Goal: Task Accomplishment & Management: Manage account settings

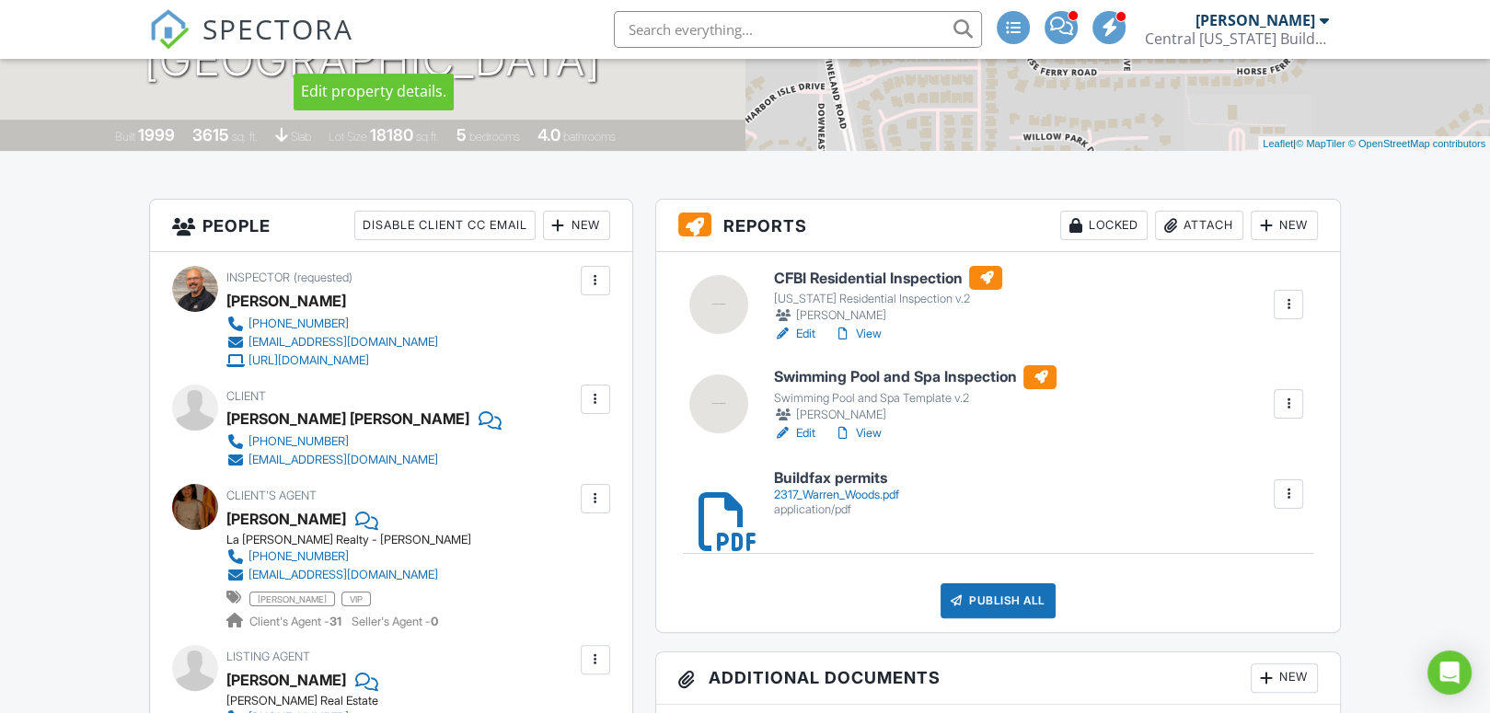
scroll to position [368, 0]
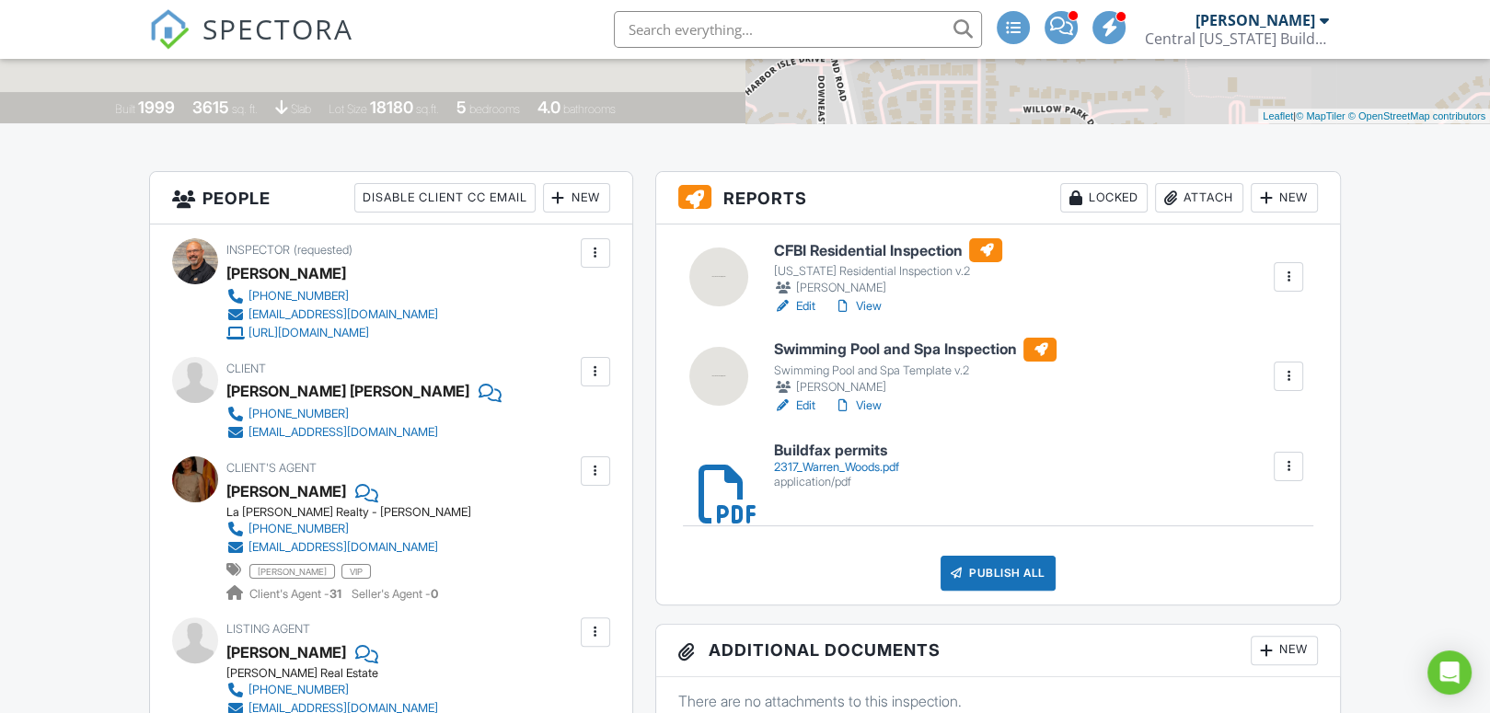
click at [825, 250] on h6 "CFBI Residential Inspection" at bounding box center [887, 250] width 229 height 24
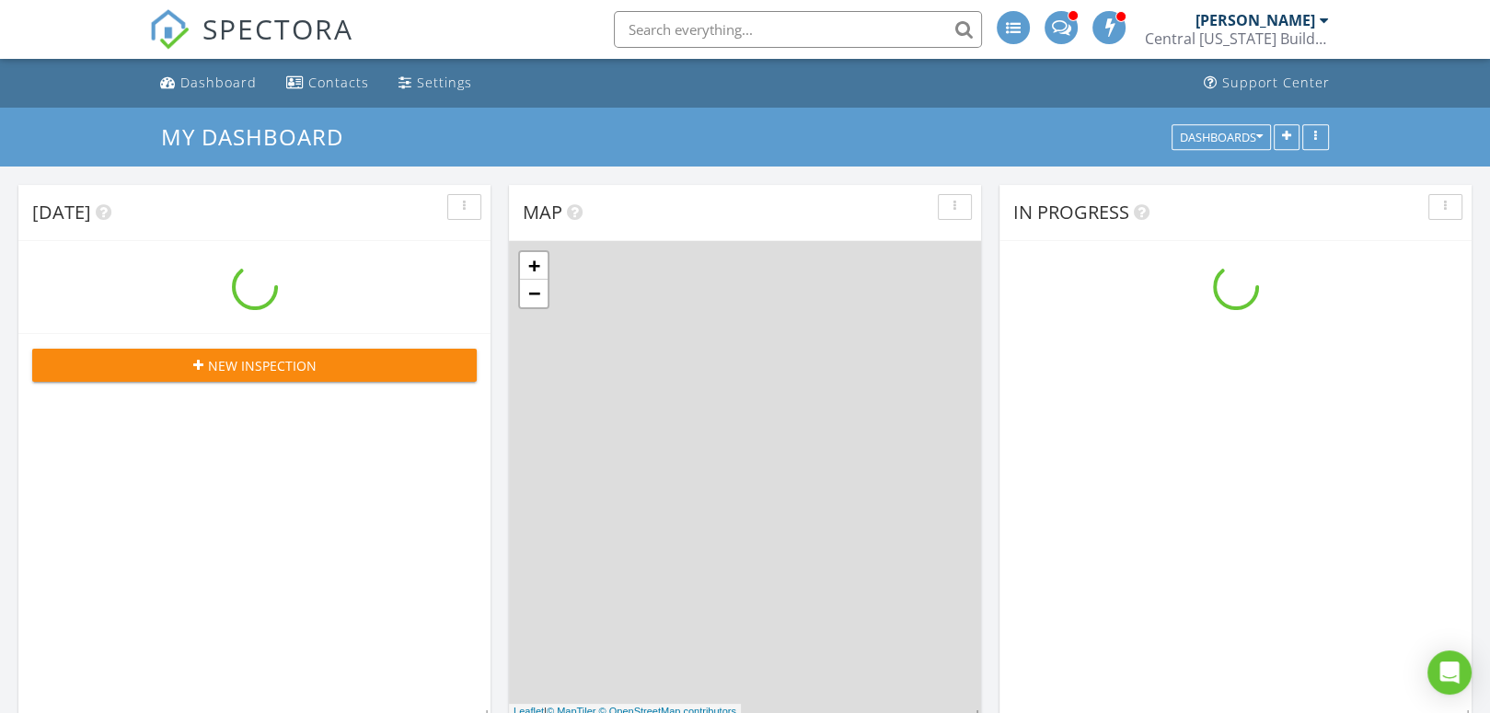
scroll to position [1518, 1518]
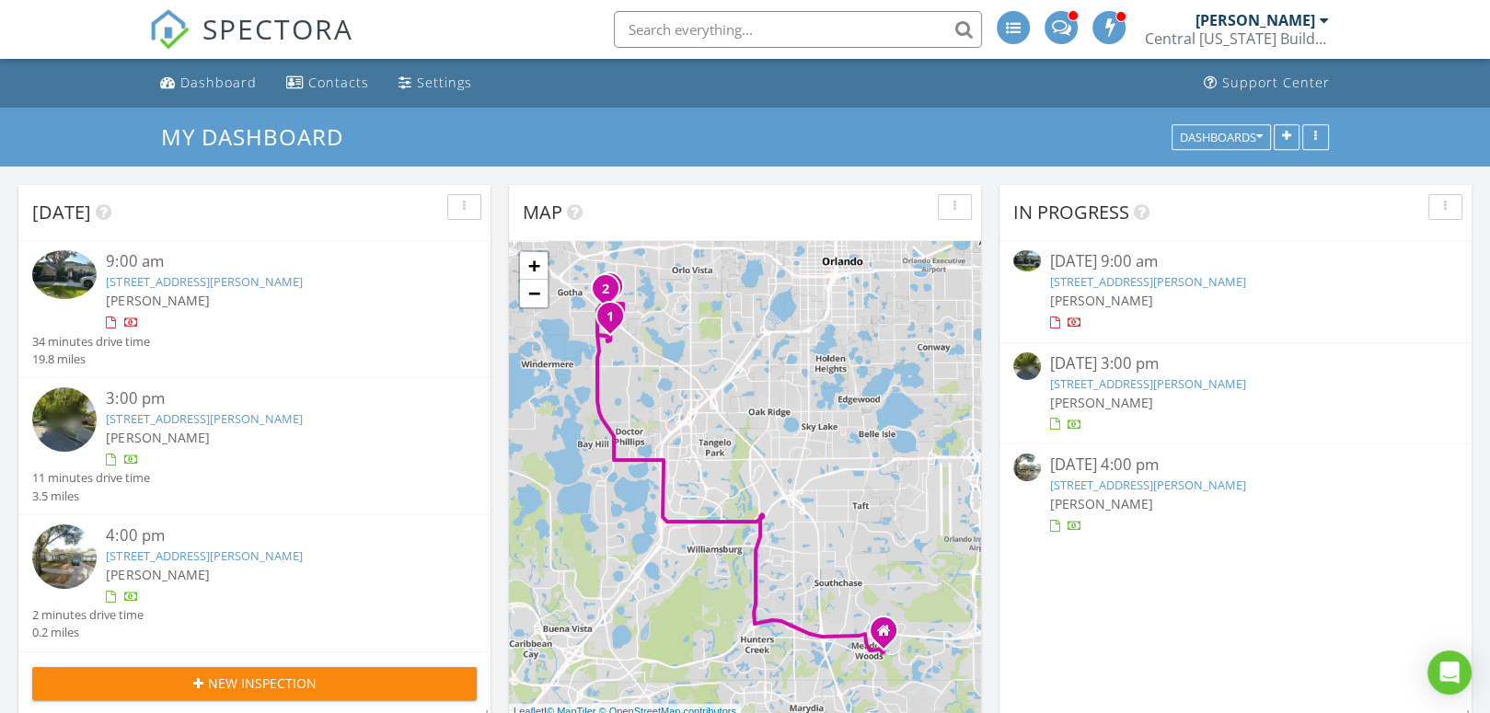
click at [1137, 278] on link "[STREET_ADDRESS][PERSON_NAME]" at bounding box center [1148, 281] width 196 height 17
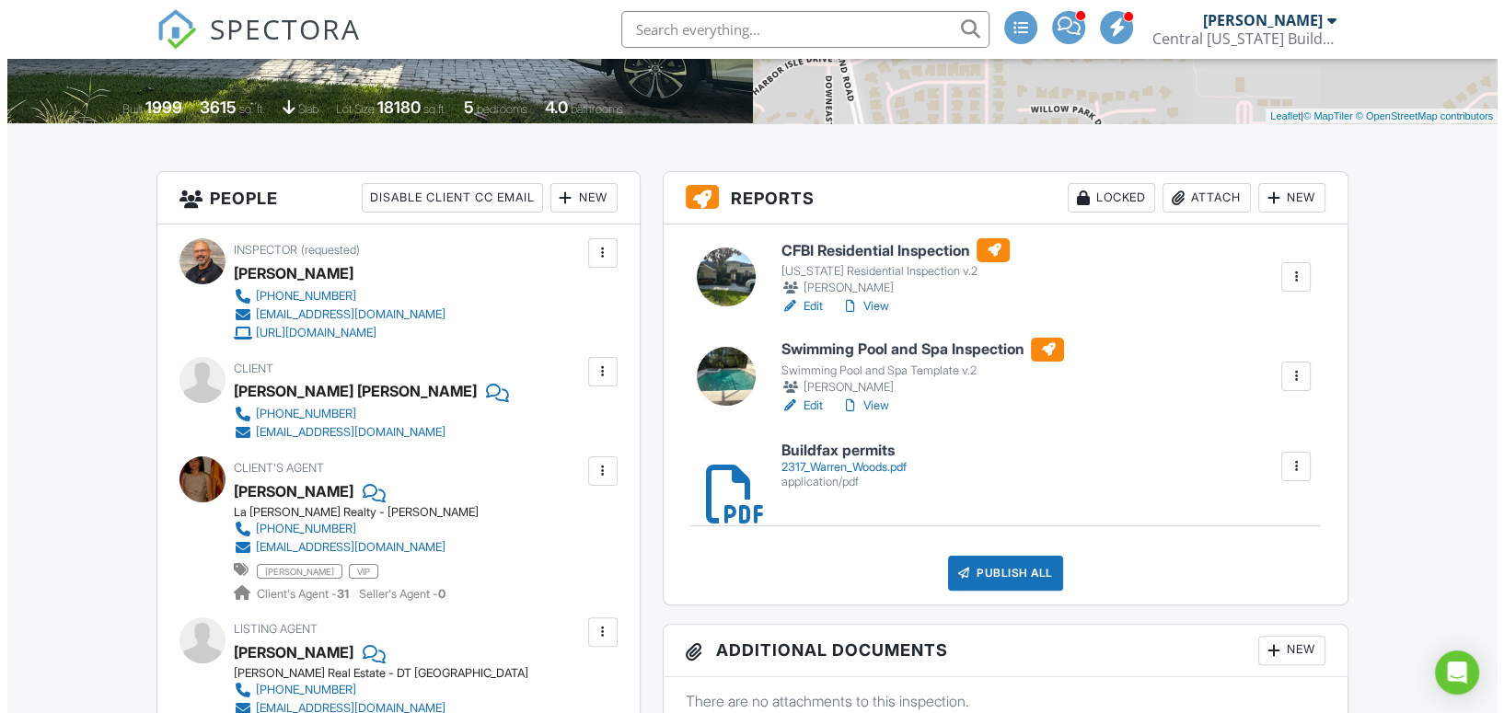
scroll to position [460, 0]
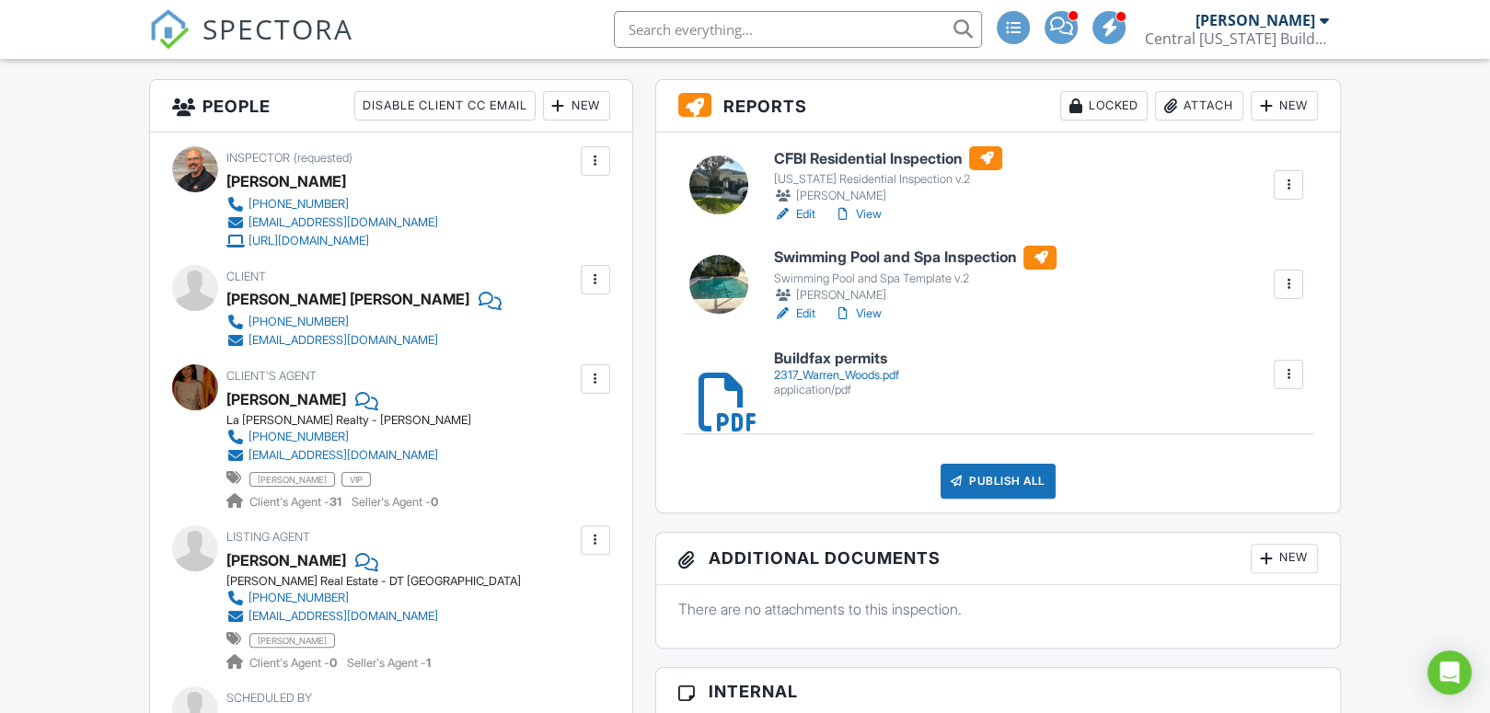
click at [1026, 478] on div "Publish All" at bounding box center [998, 481] width 115 height 35
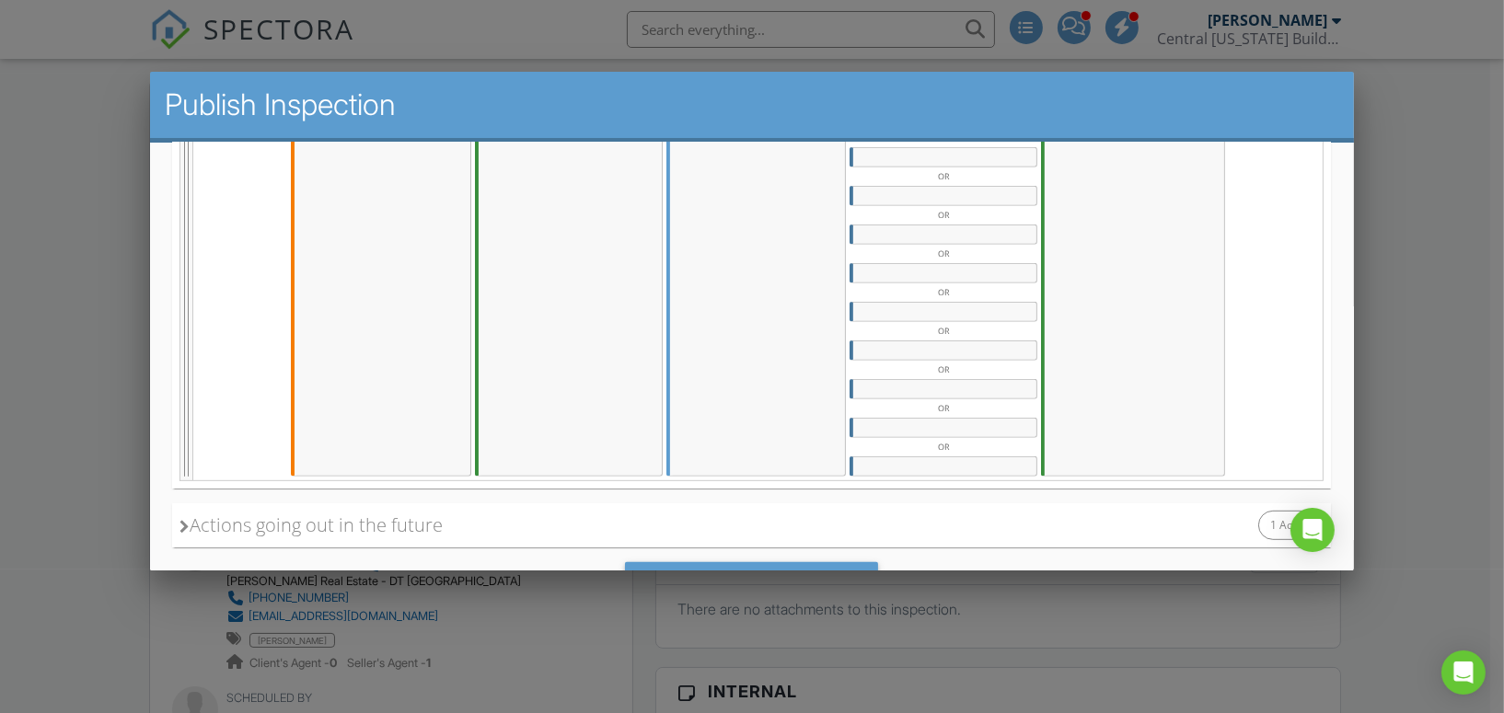
scroll to position [1098, 0]
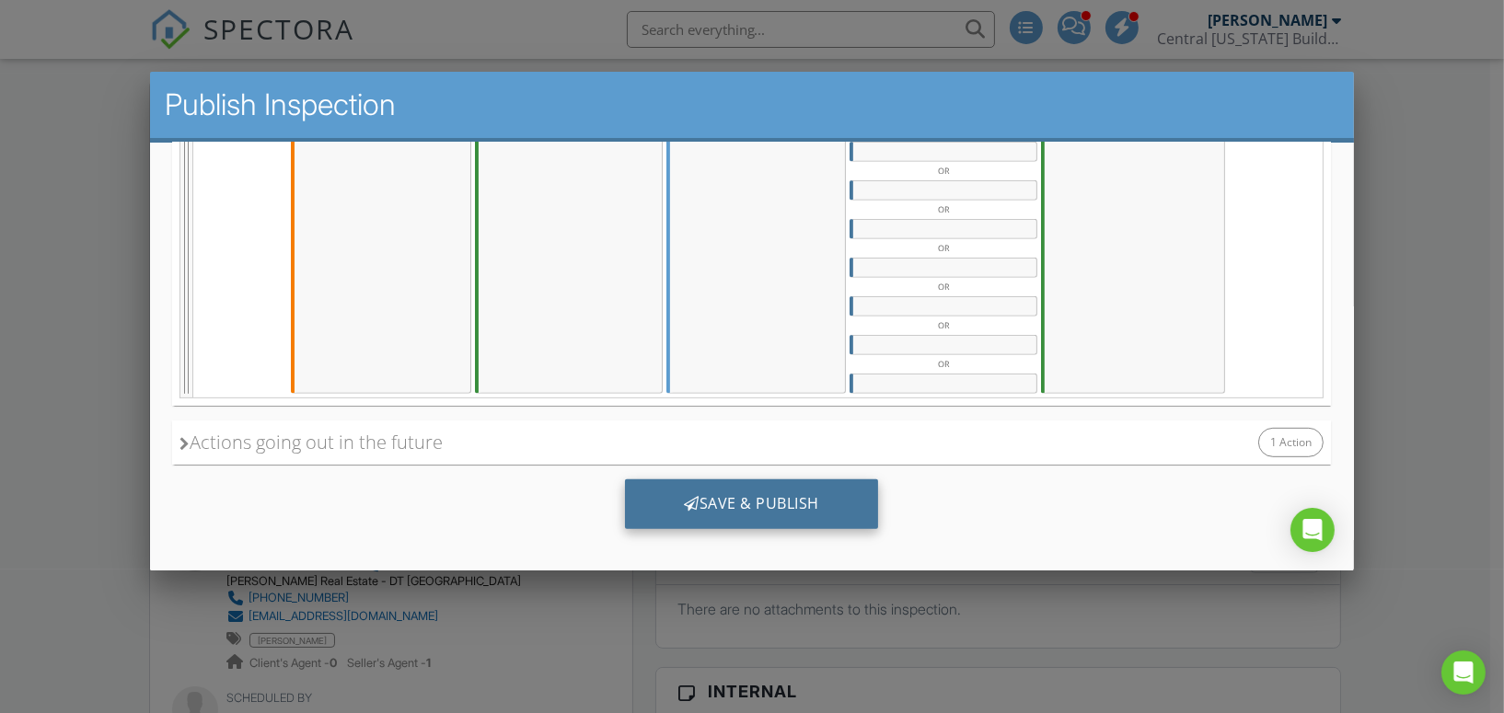
click at [710, 489] on div "Save & Publish" at bounding box center [751, 504] width 253 height 50
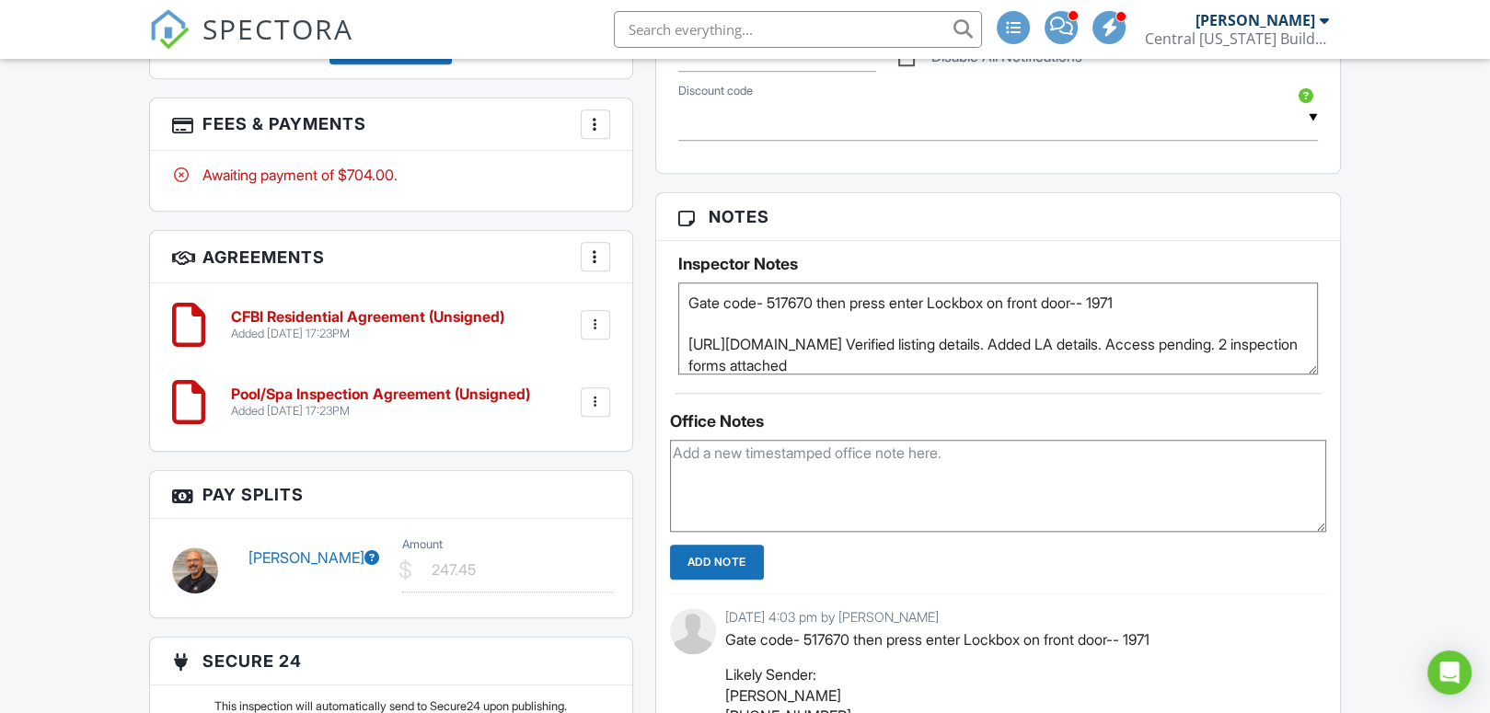
click at [766, 480] on textarea at bounding box center [998, 486] width 657 height 92
type textarea "I have 4 point and wind mit information if needed"
click at [721, 568] on input "Add Note" at bounding box center [717, 562] width 94 height 35
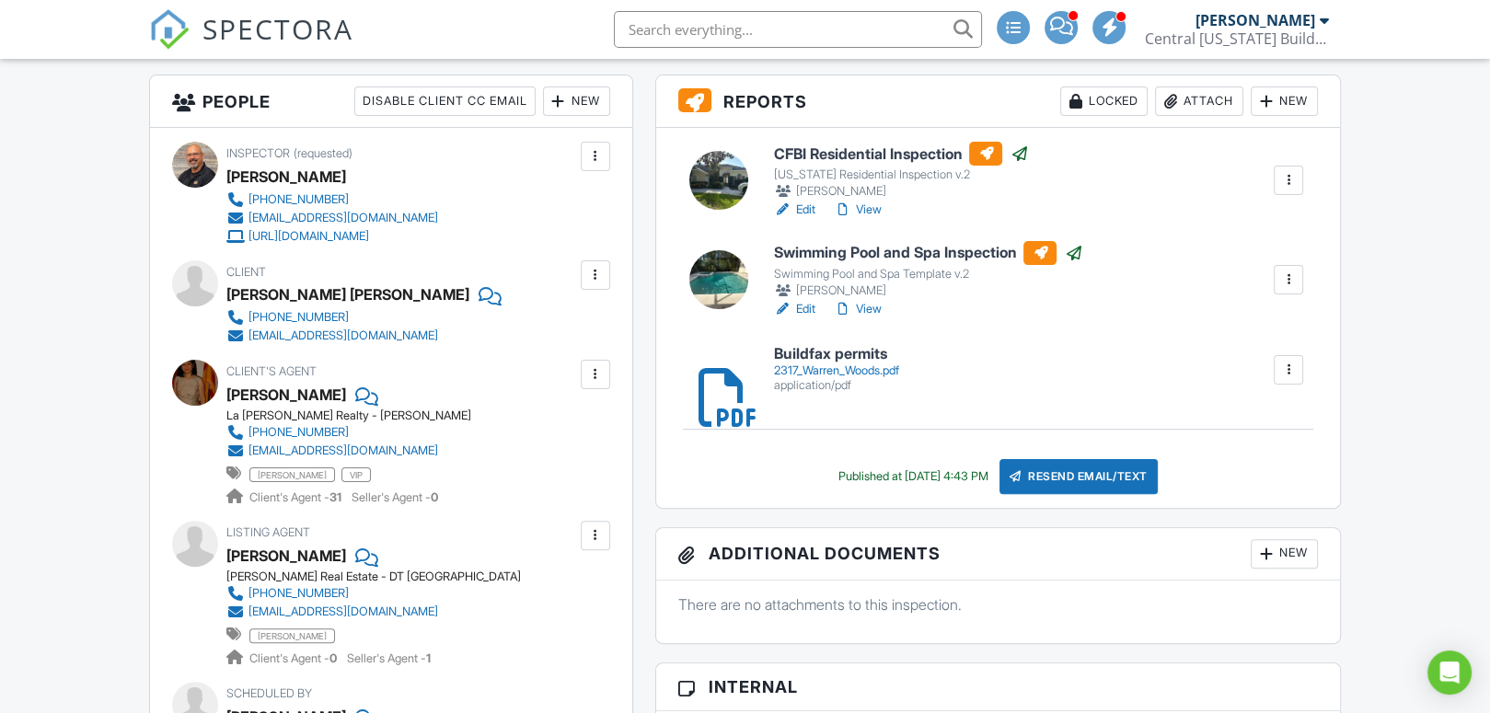
scroll to position [460, 0]
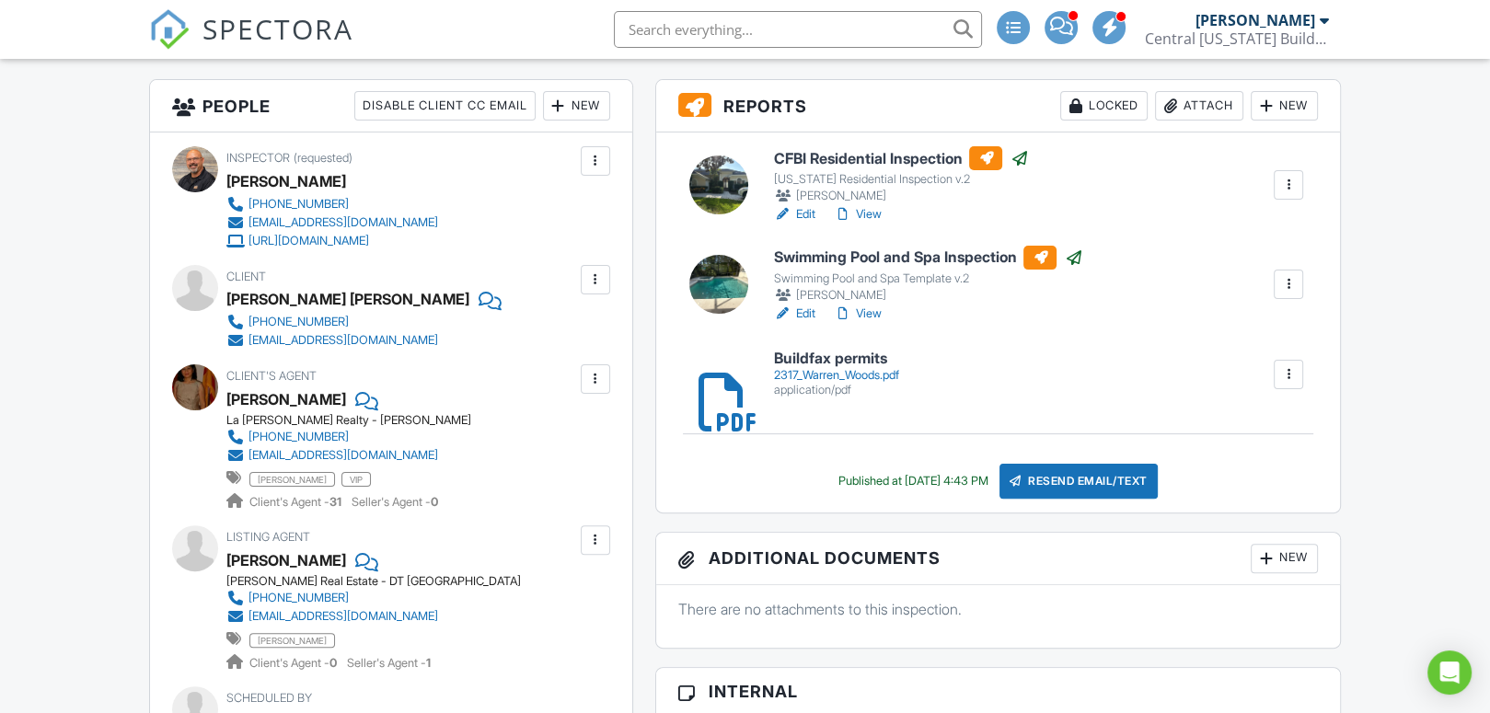
click at [836, 156] on h6 "CFBI Residential Inspection" at bounding box center [900, 158] width 255 height 24
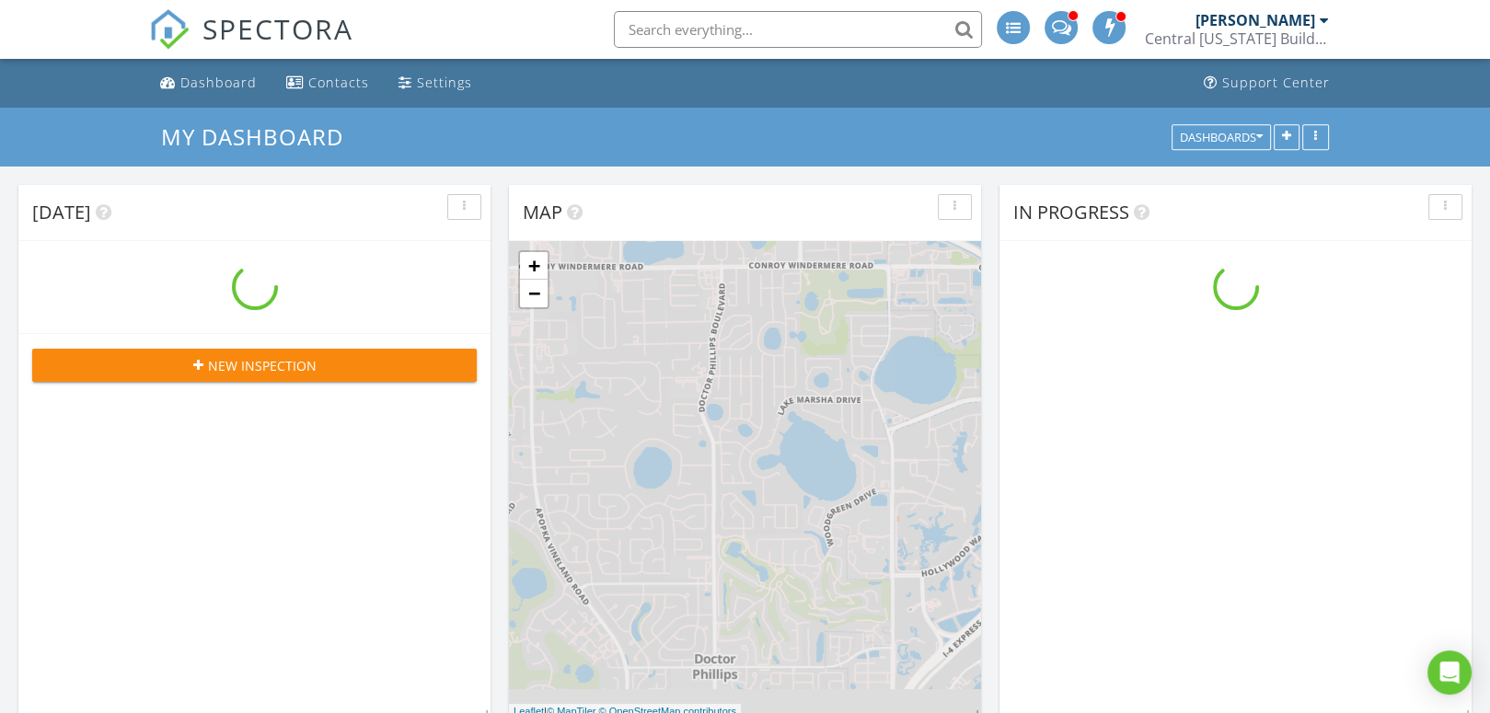
scroll to position [1518, 1518]
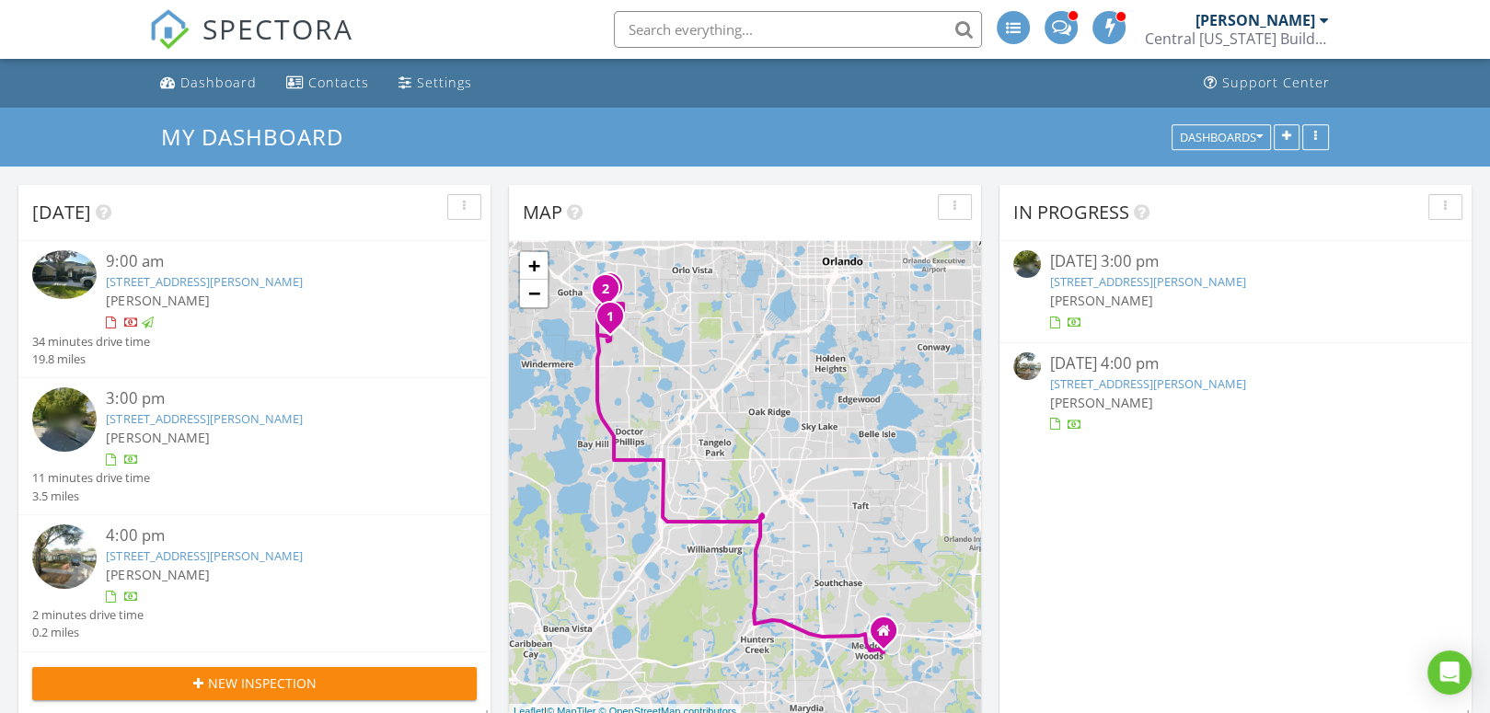
click at [1136, 281] on link "[STREET_ADDRESS][PERSON_NAME]" at bounding box center [1148, 281] width 196 height 17
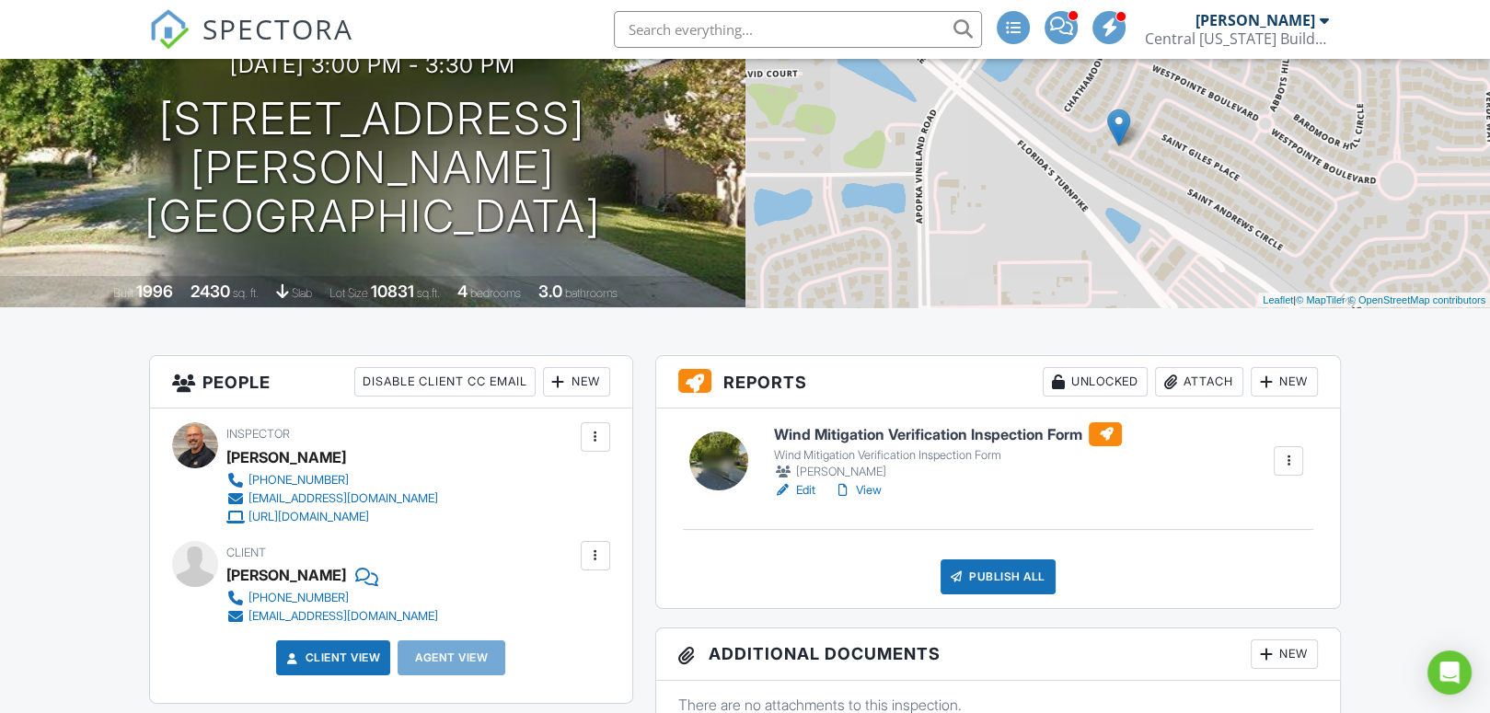
click at [880, 490] on link "View" at bounding box center [857, 490] width 48 height 18
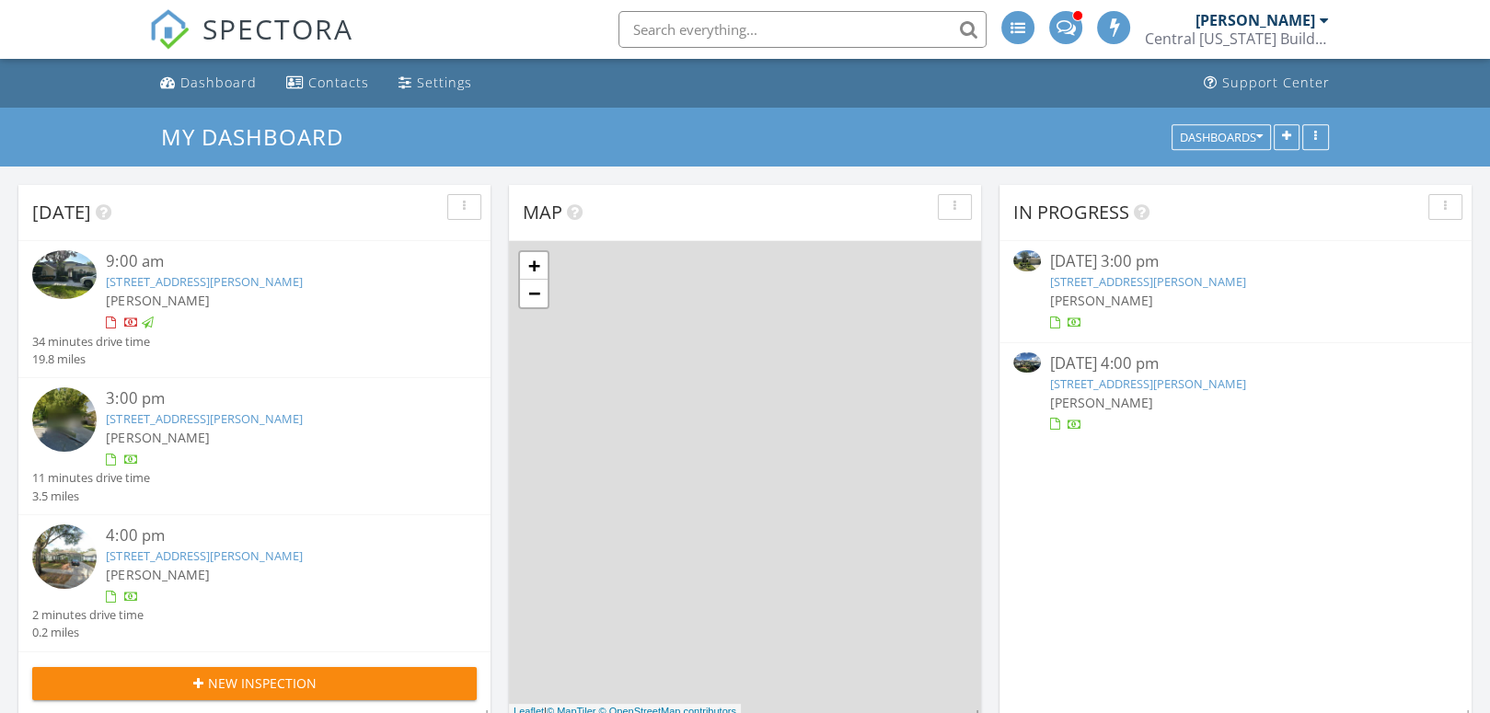
scroll to position [1518, 1518]
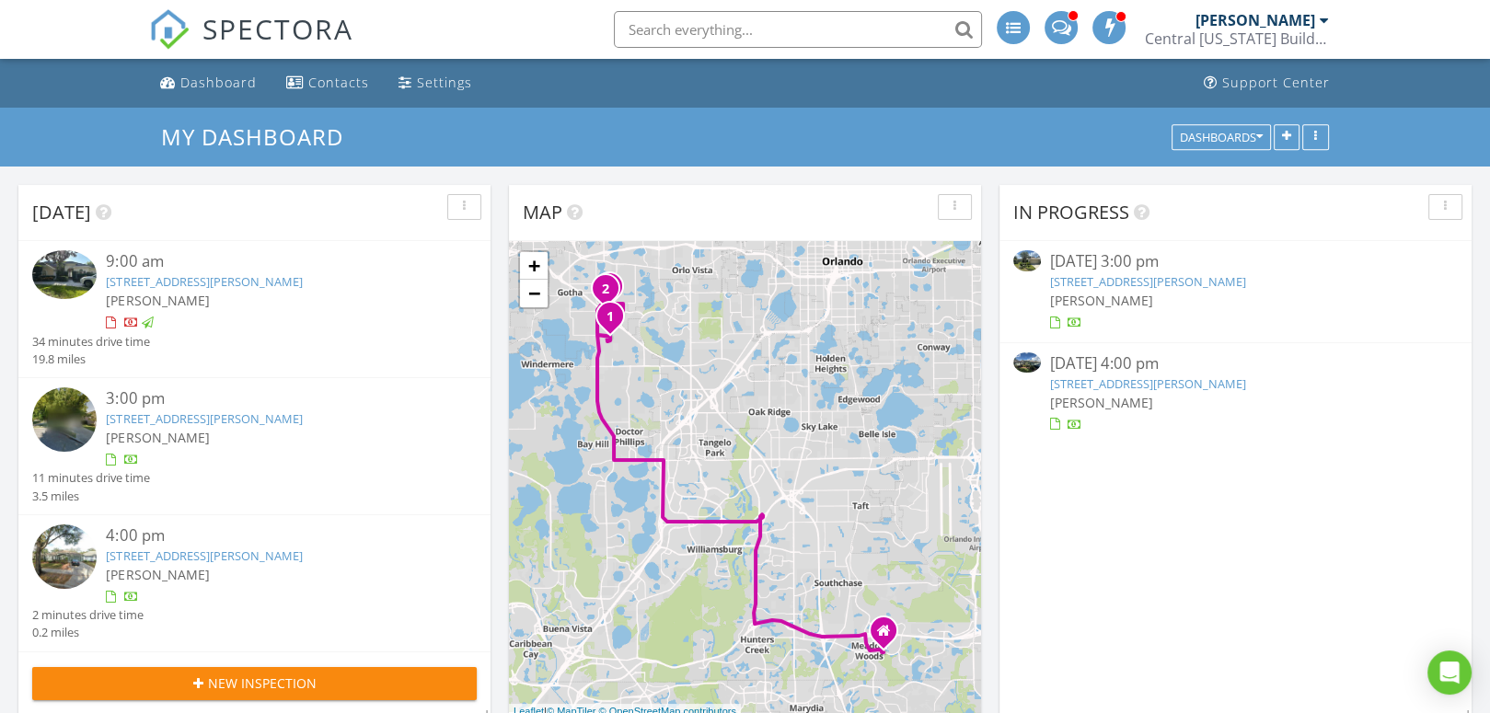
click at [1122, 376] on link "7903 St Andrews Cir, Orlando, FL 32835" at bounding box center [1148, 383] width 196 height 17
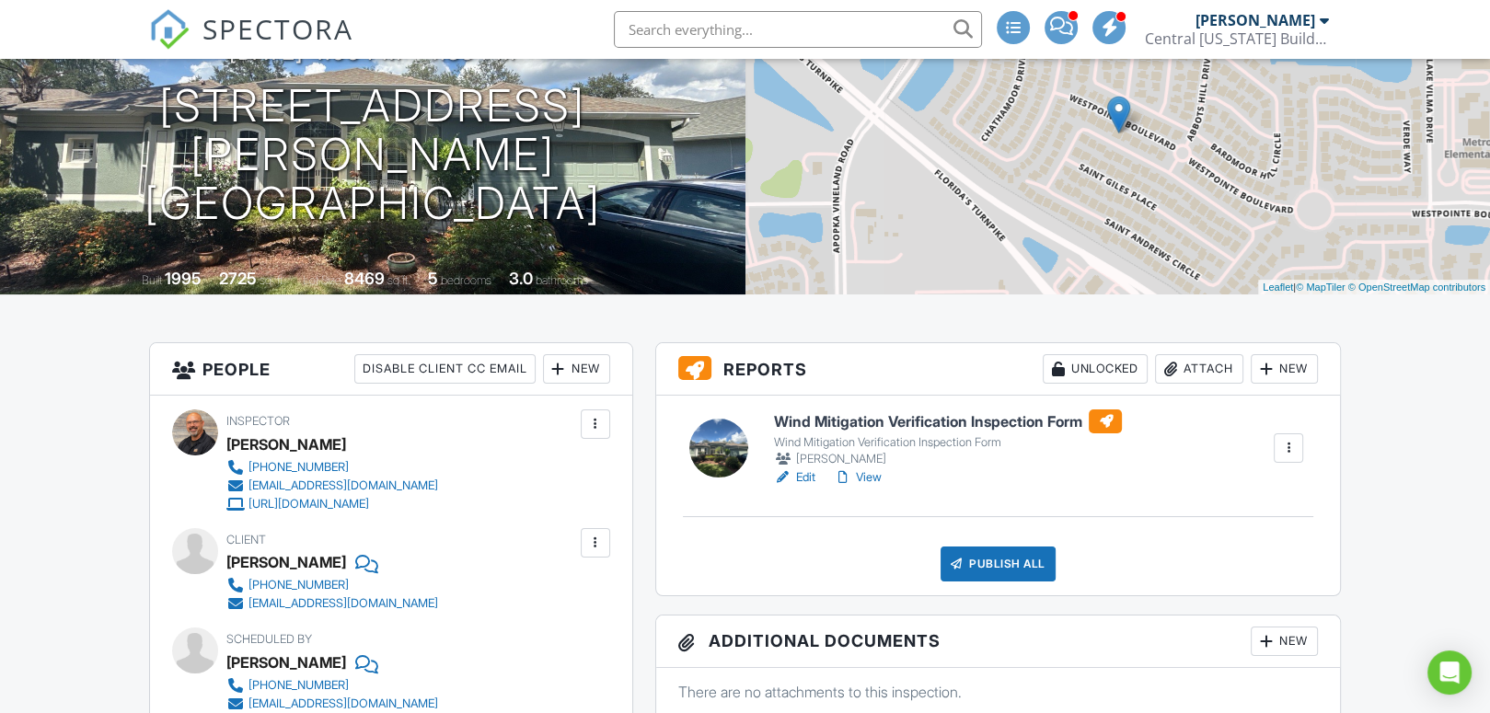
scroll to position [184, 0]
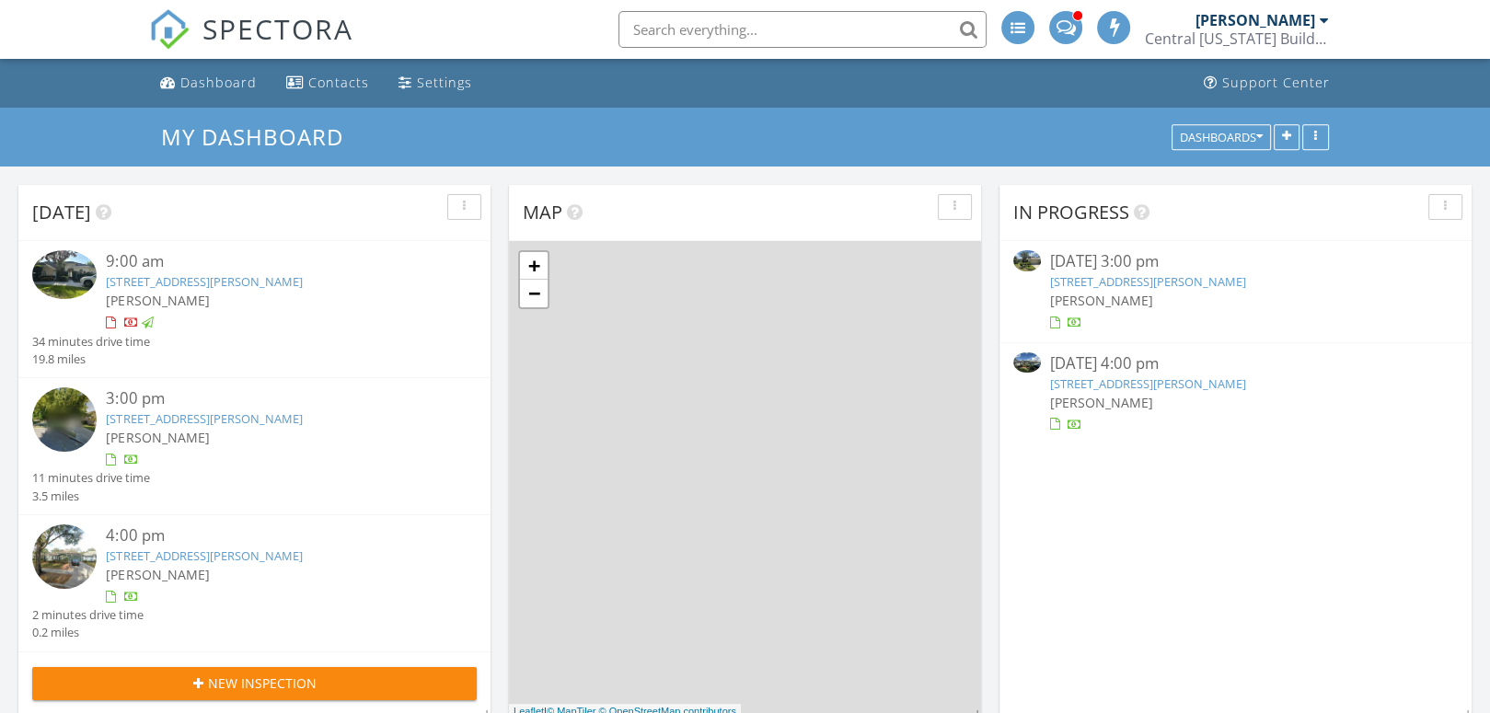
scroll to position [1518, 1518]
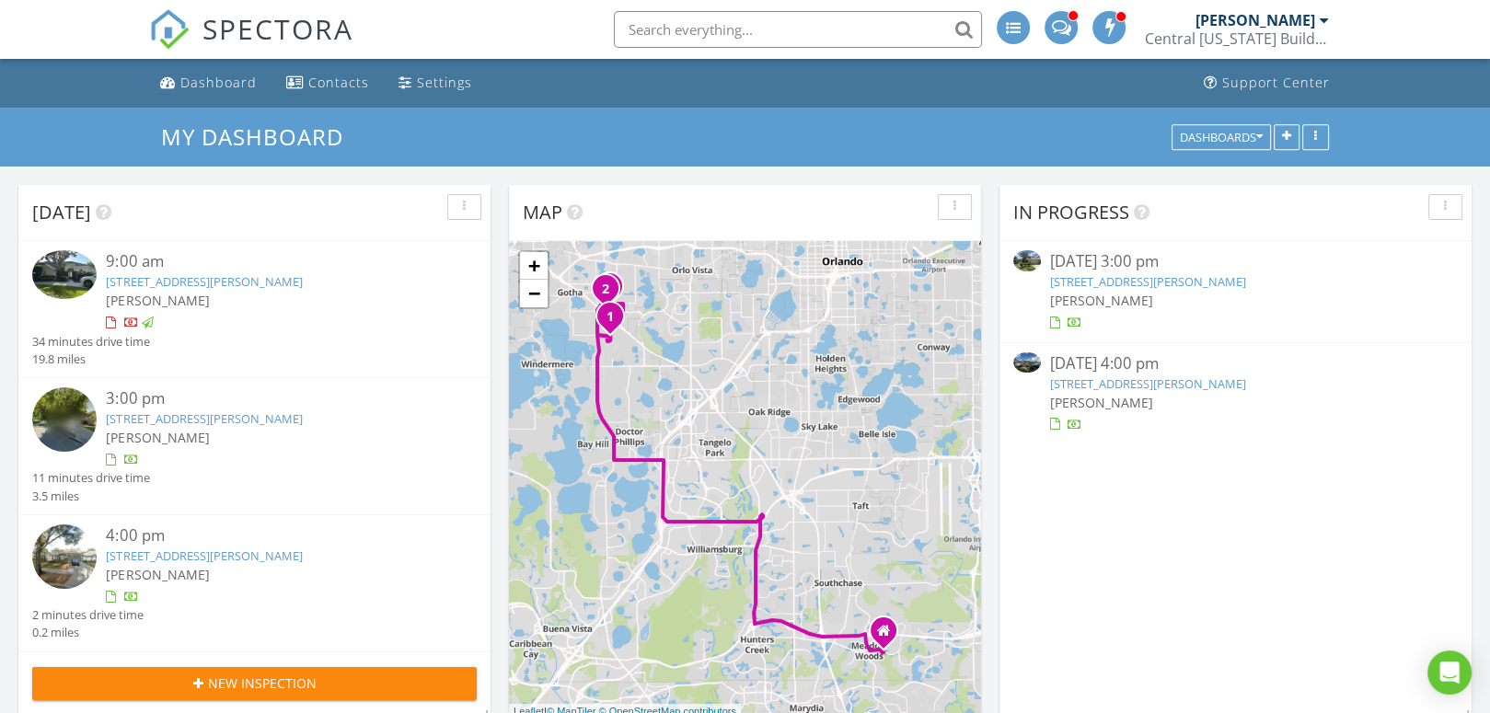
click at [1120, 276] on link "[STREET_ADDRESS][PERSON_NAME]" at bounding box center [1148, 281] width 196 height 17
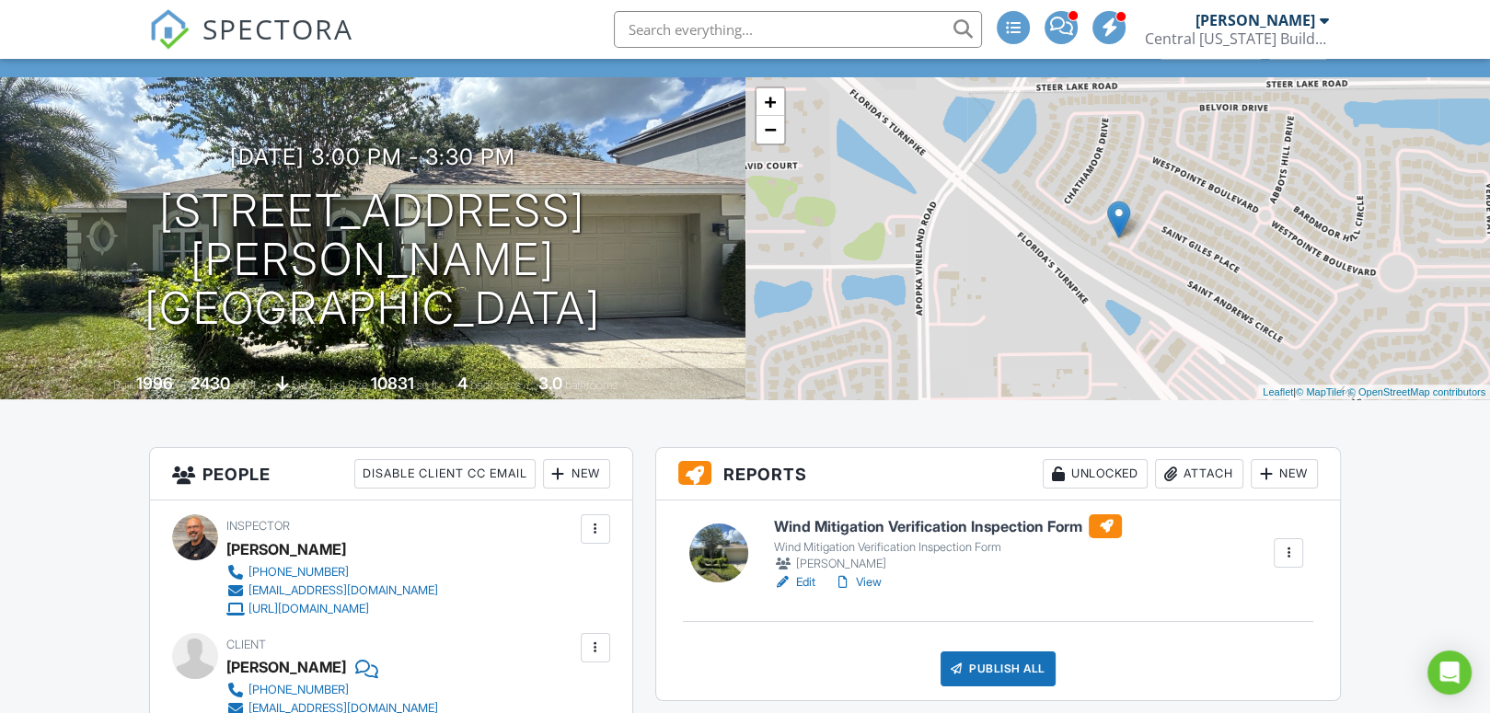
click at [870, 581] on link "View" at bounding box center [857, 582] width 48 height 18
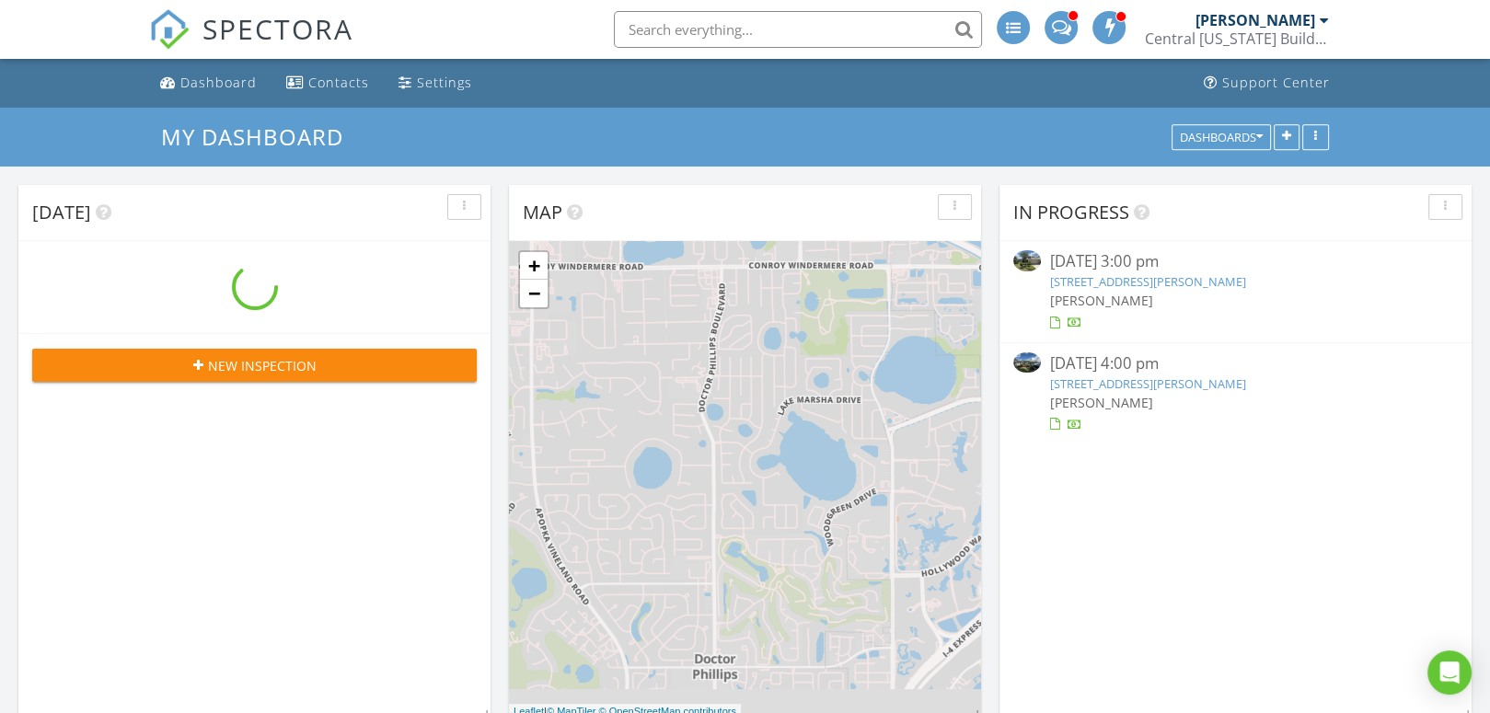
scroll to position [1518, 1518]
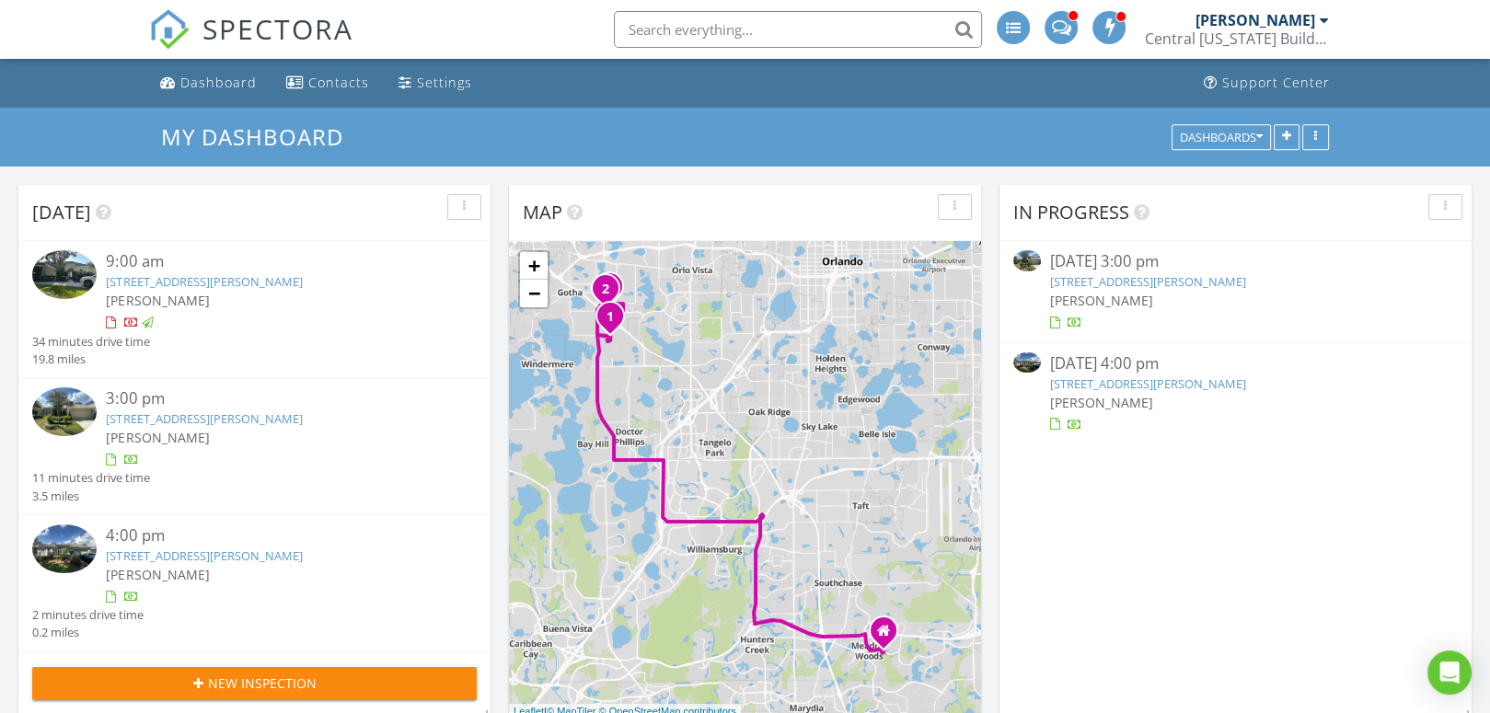
click at [1137, 273] on link "7997 St Andrews Cir, Orlando, FL 32835" at bounding box center [1148, 281] width 196 height 17
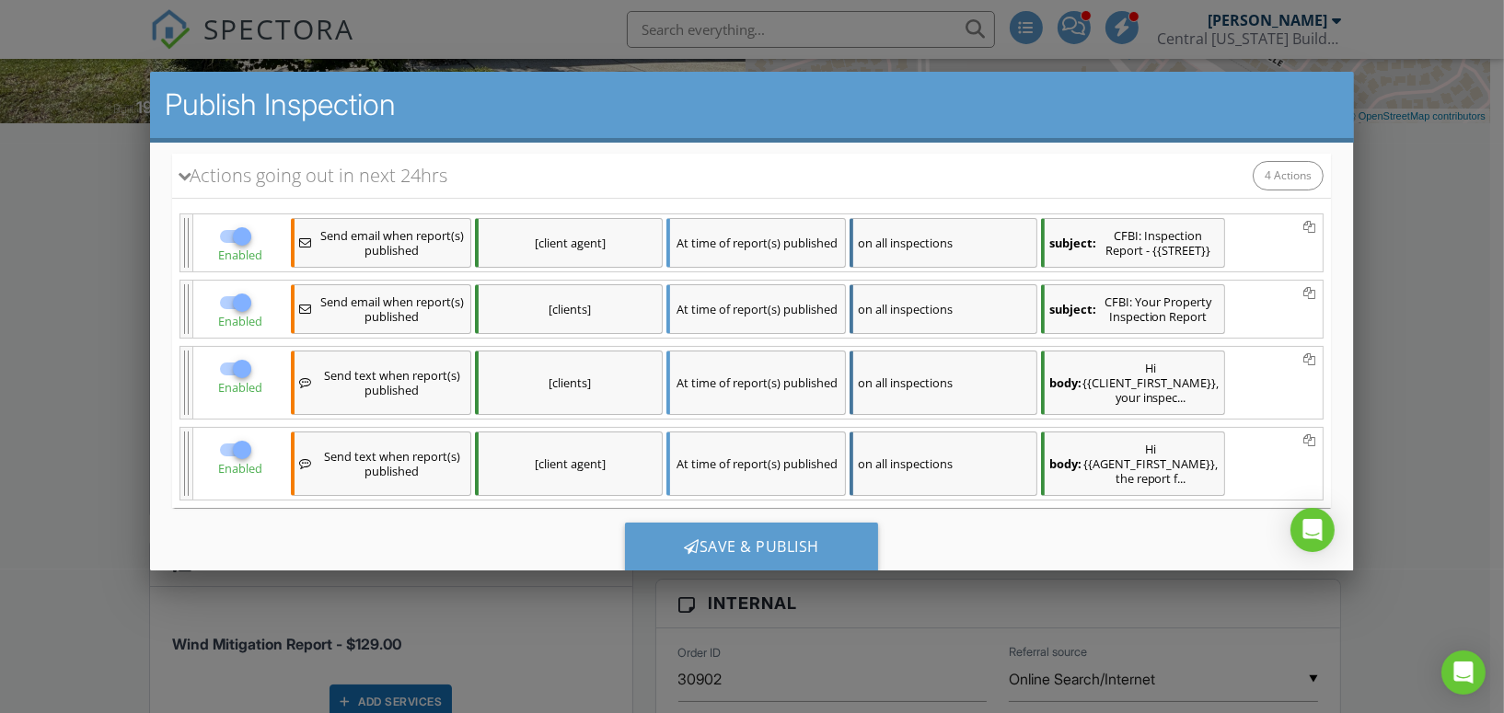
scroll to position [277, 0]
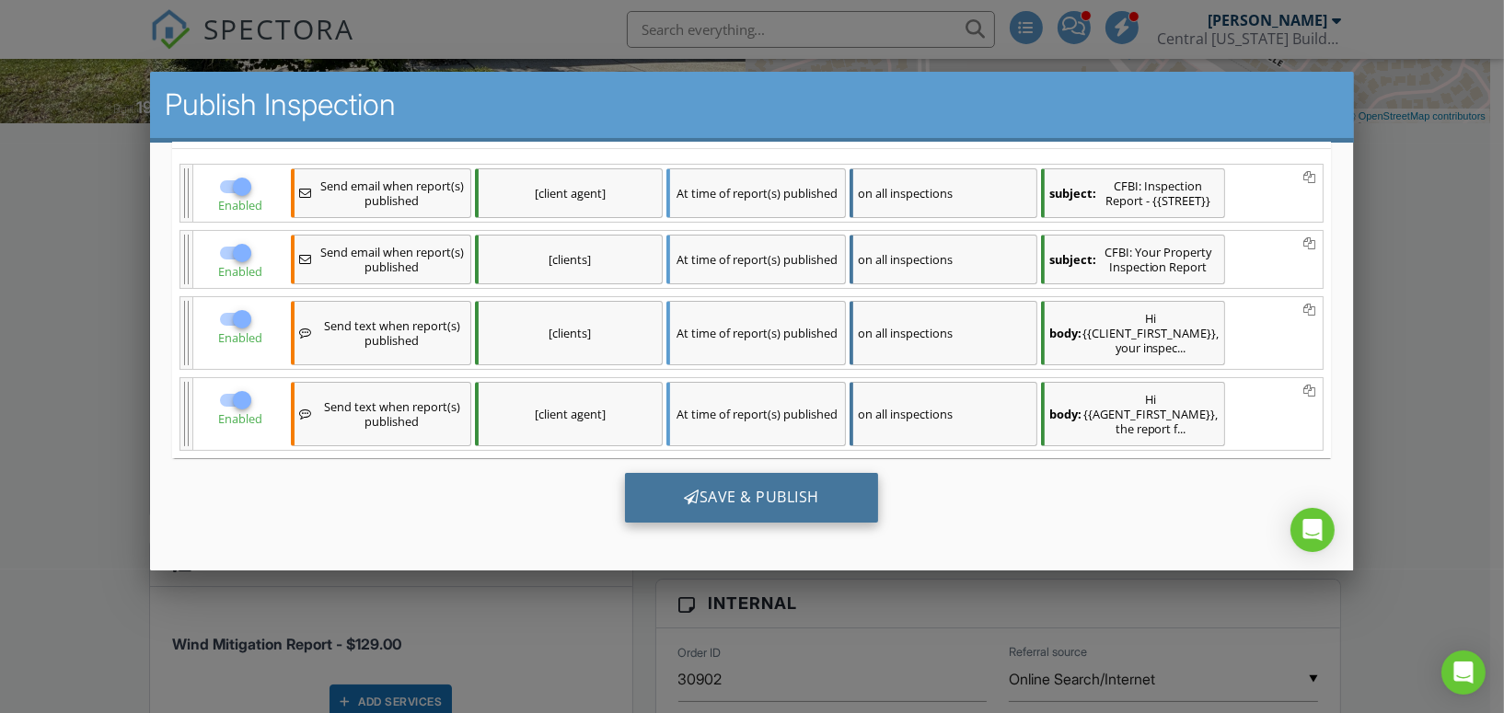
click at [794, 490] on div "Save & Publish" at bounding box center [751, 497] width 253 height 50
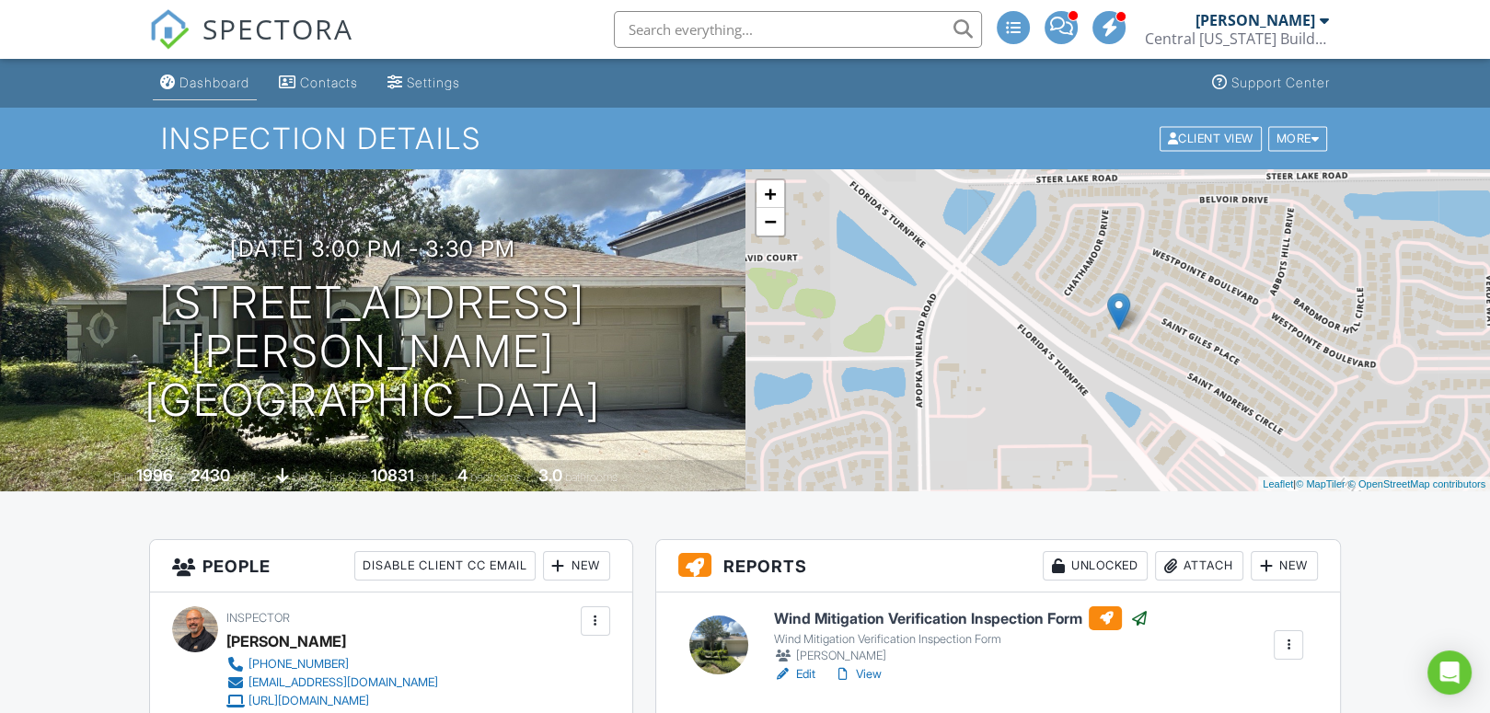
click at [194, 81] on div "Dashboard" at bounding box center [214, 83] width 70 height 16
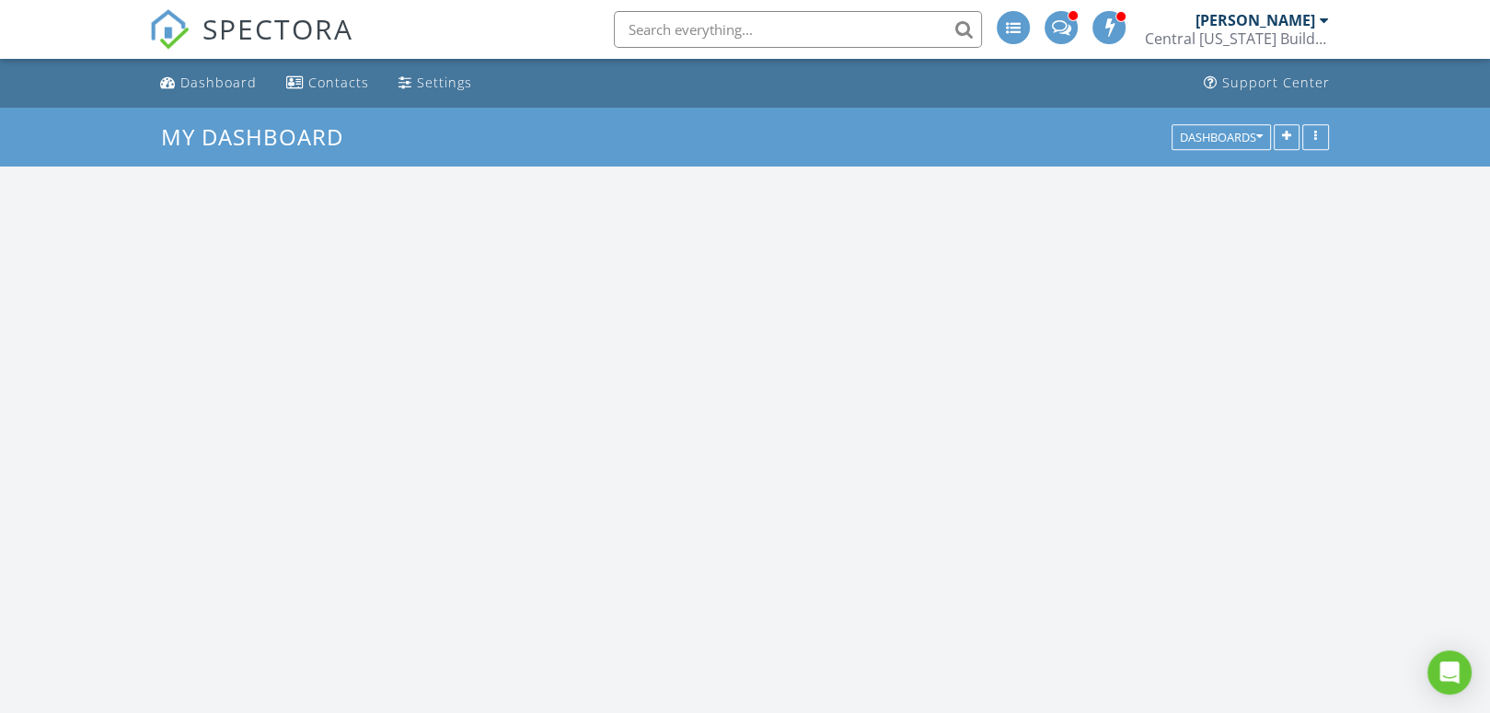
scroll to position [1518, 1518]
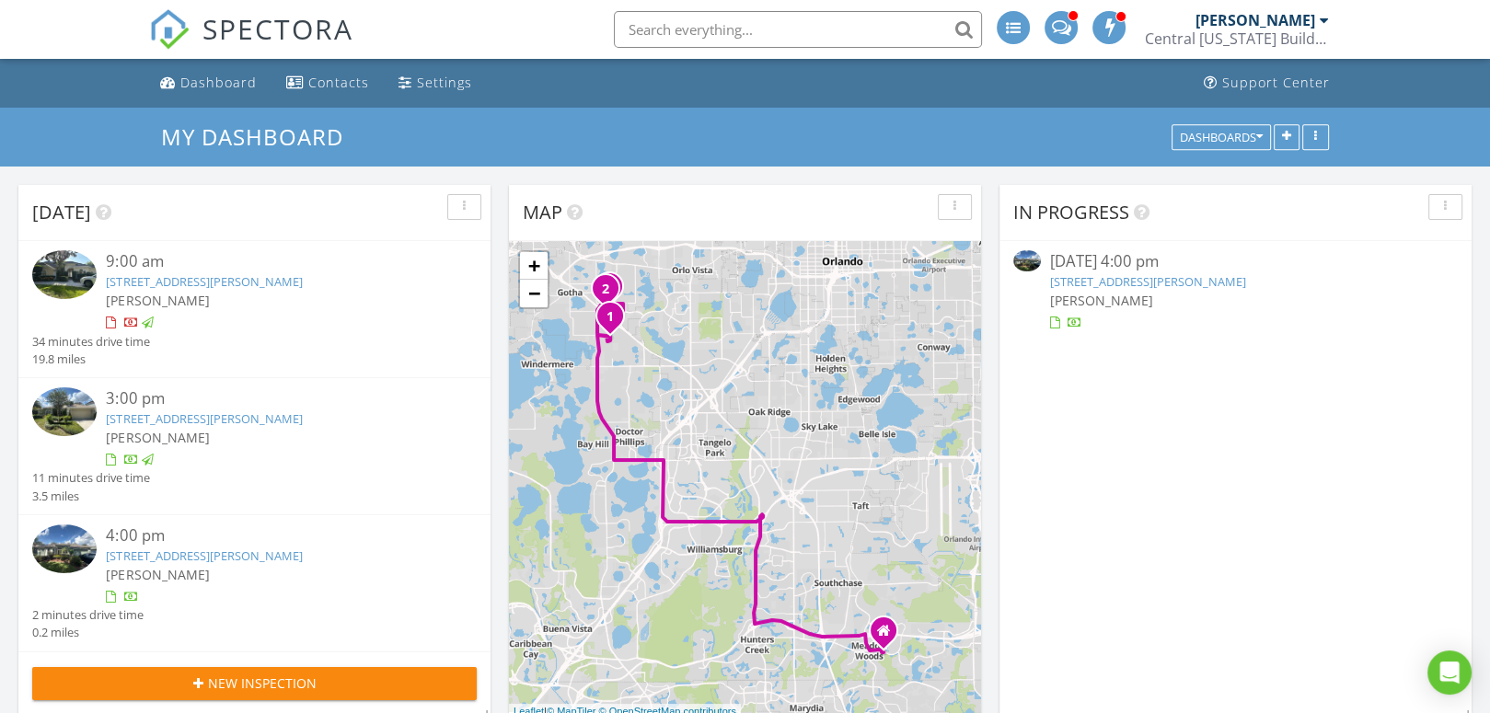
click at [1158, 278] on link "7903 St Andrews Cir, Orlando, FL 32835" at bounding box center [1148, 281] width 196 height 17
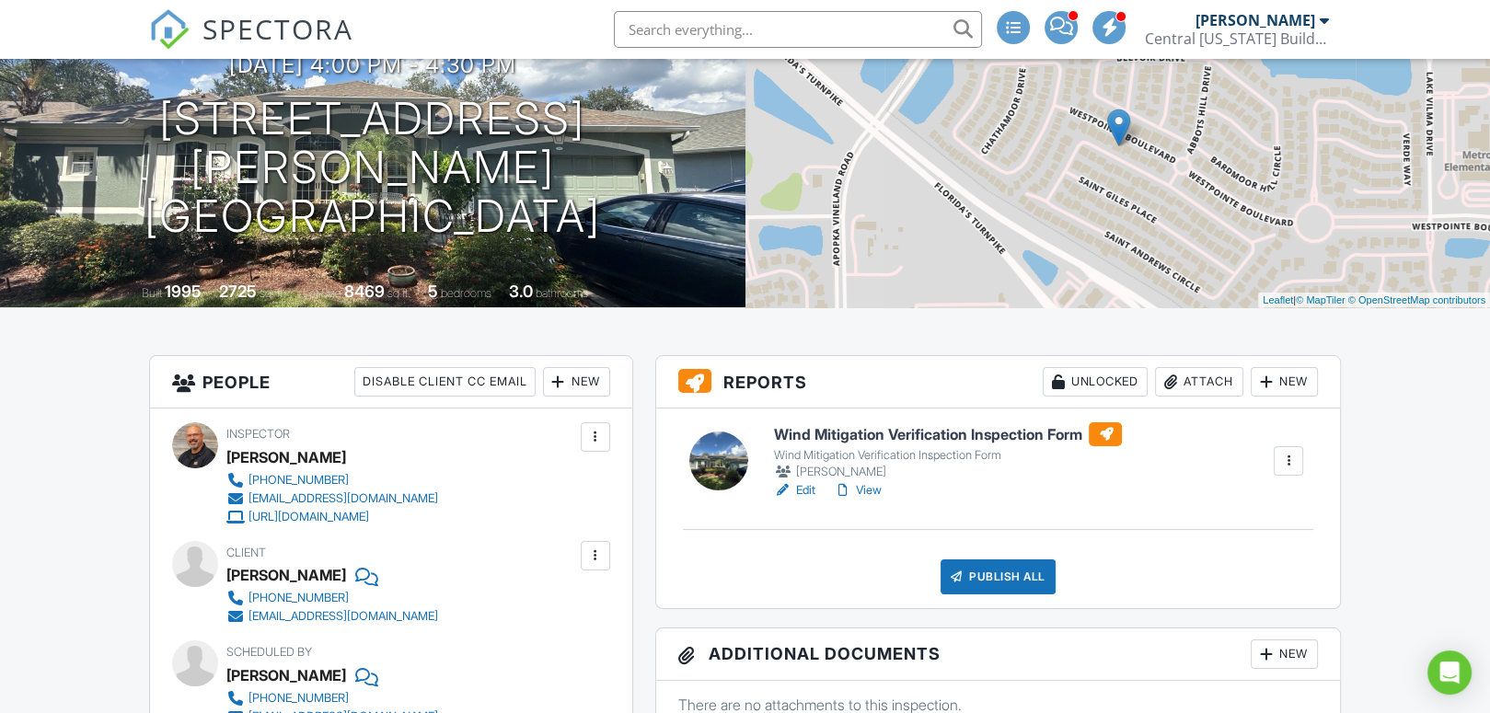
click at [916, 429] on h6 "Wind Mitigation Verification Inspection Form" at bounding box center [947, 434] width 349 height 24
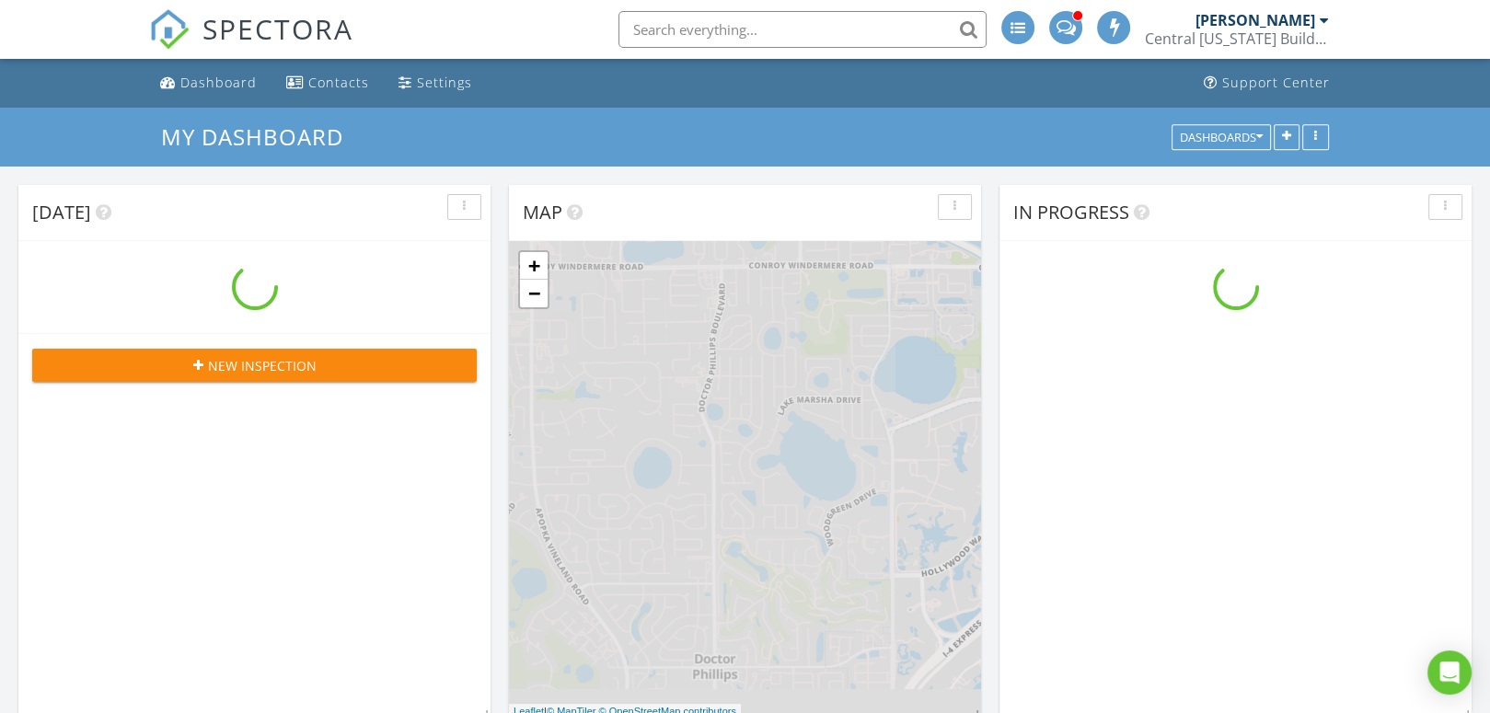
scroll to position [1518, 1518]
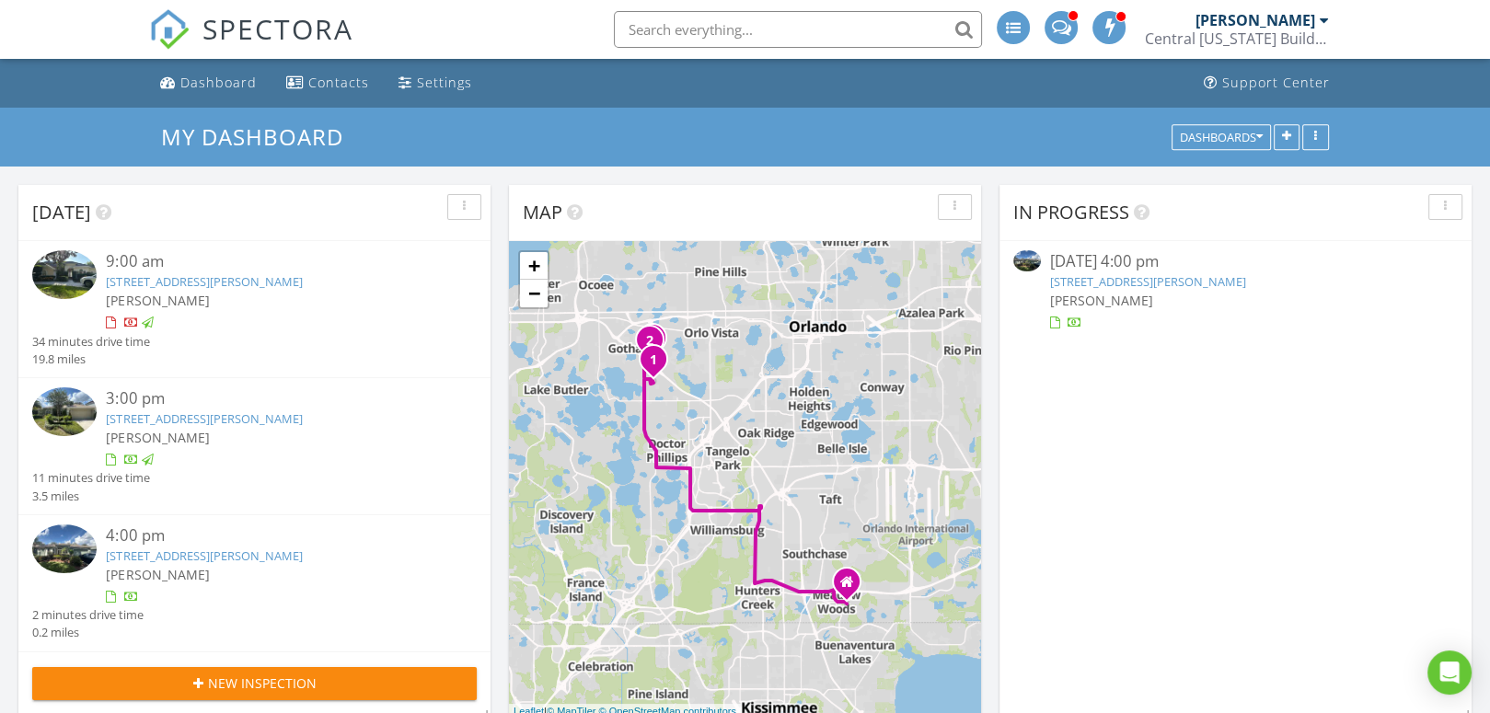
click at [1154, 273] on link "[STREET_ADDRESS][PERSON_NAME]" at bounding box center [1148, 281] width 196 height 17
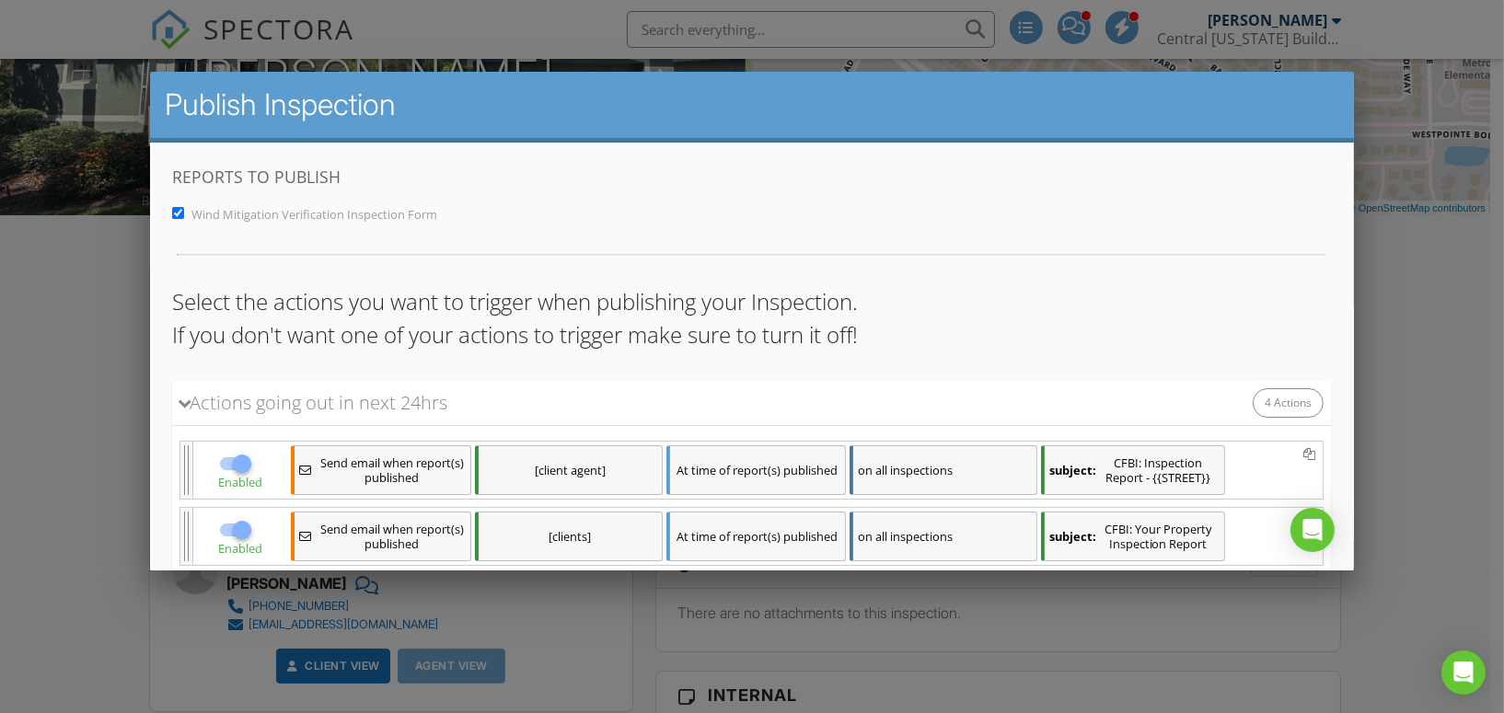
click at [101, 509] on div at bounding box center [752, 354] width 1504 height 892
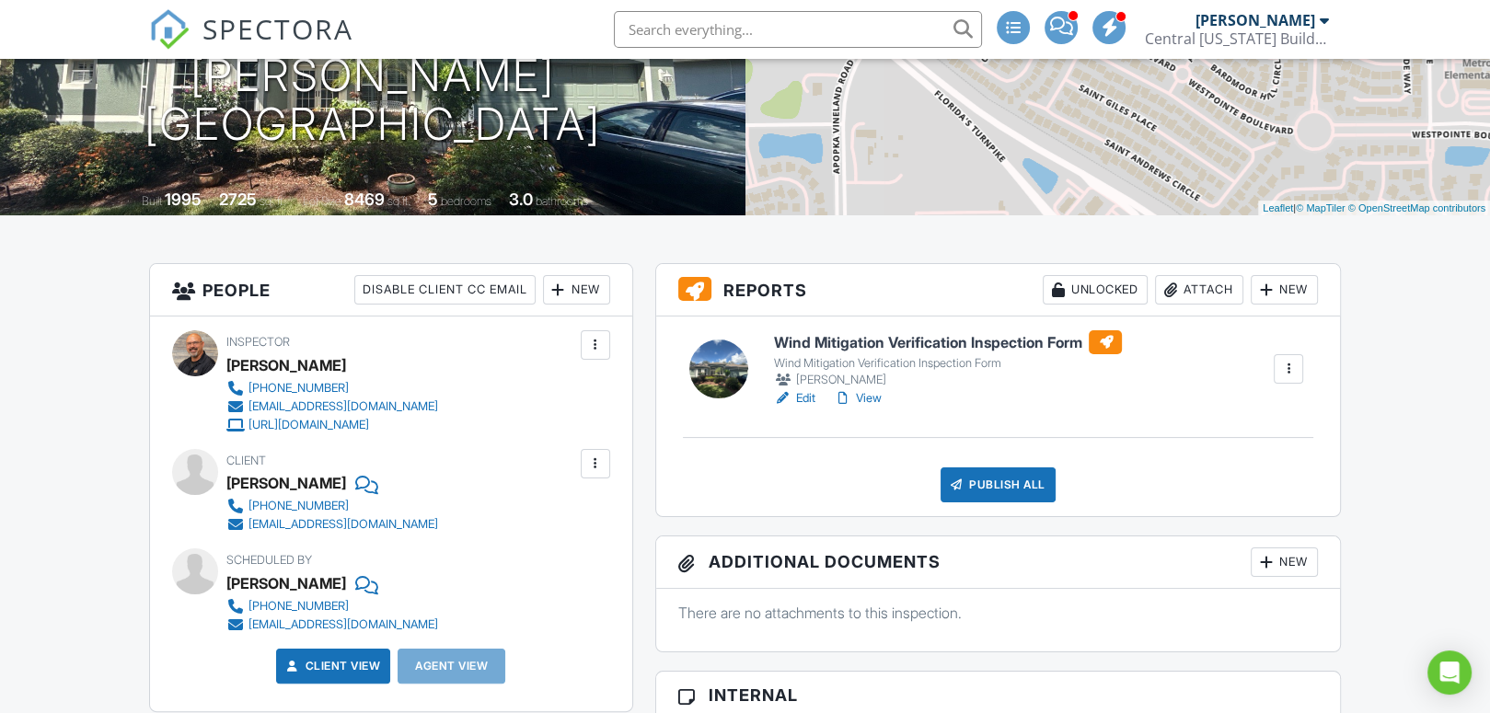
click at [872, 398] on link "View" at bounding box center [857, 398] width 48 height 18
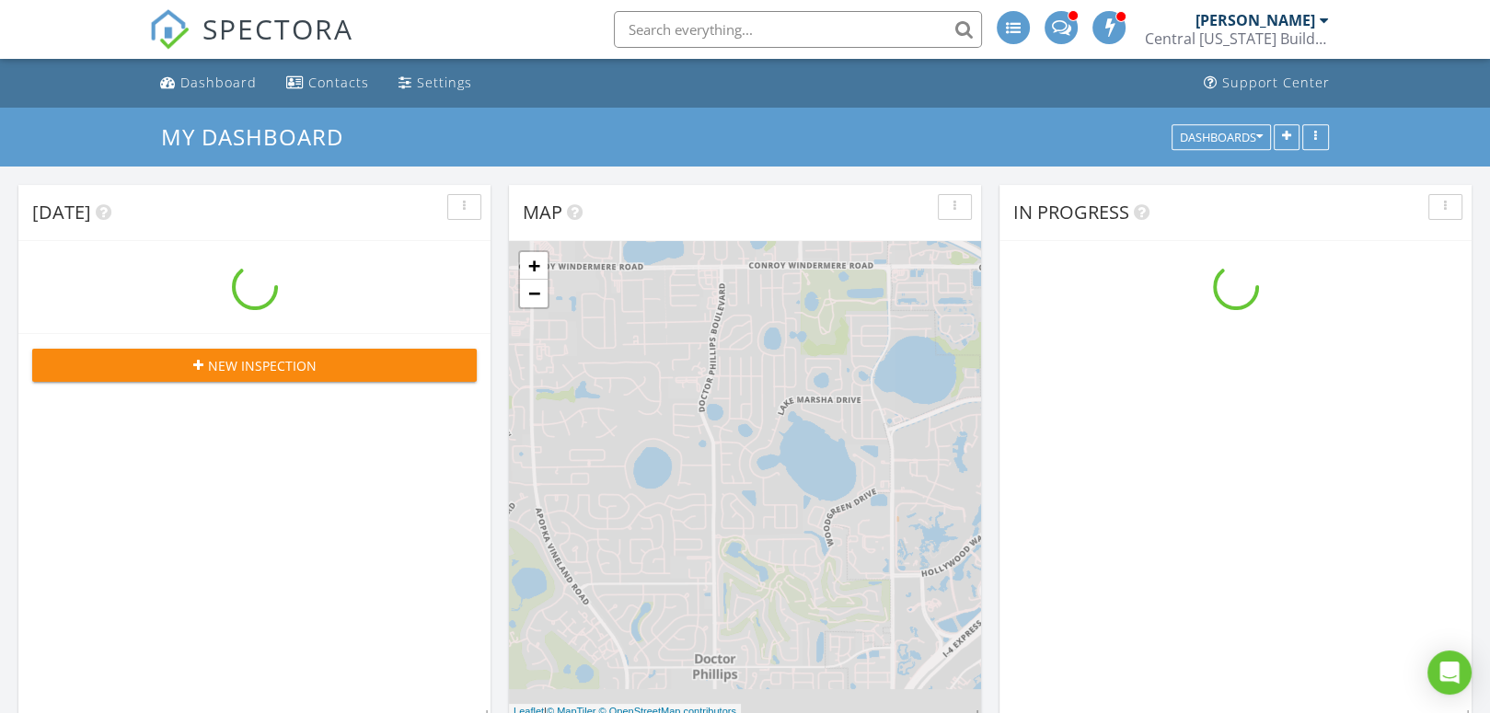
scroll to position [1518, 1518]
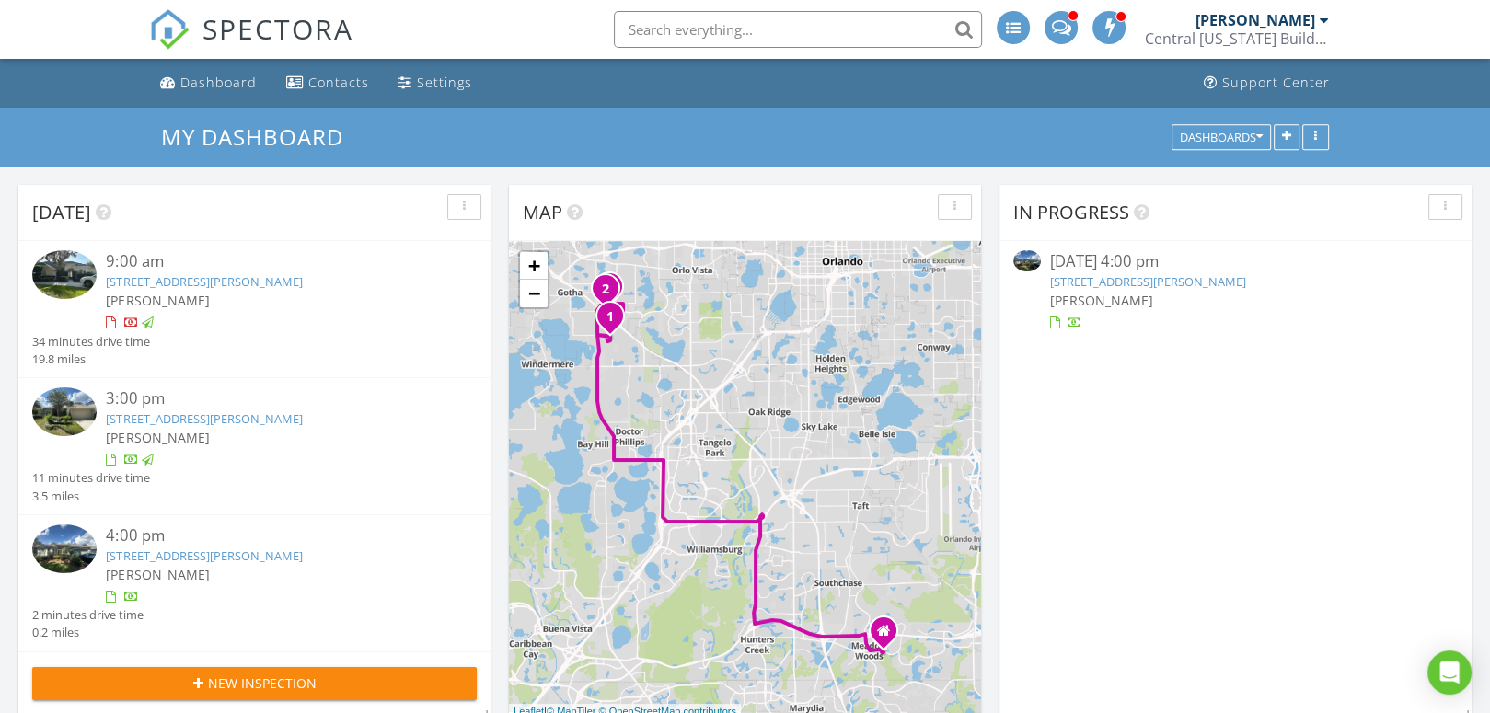
click at [80, 408] on img at bounding box center [64, 411] width 64 height 49
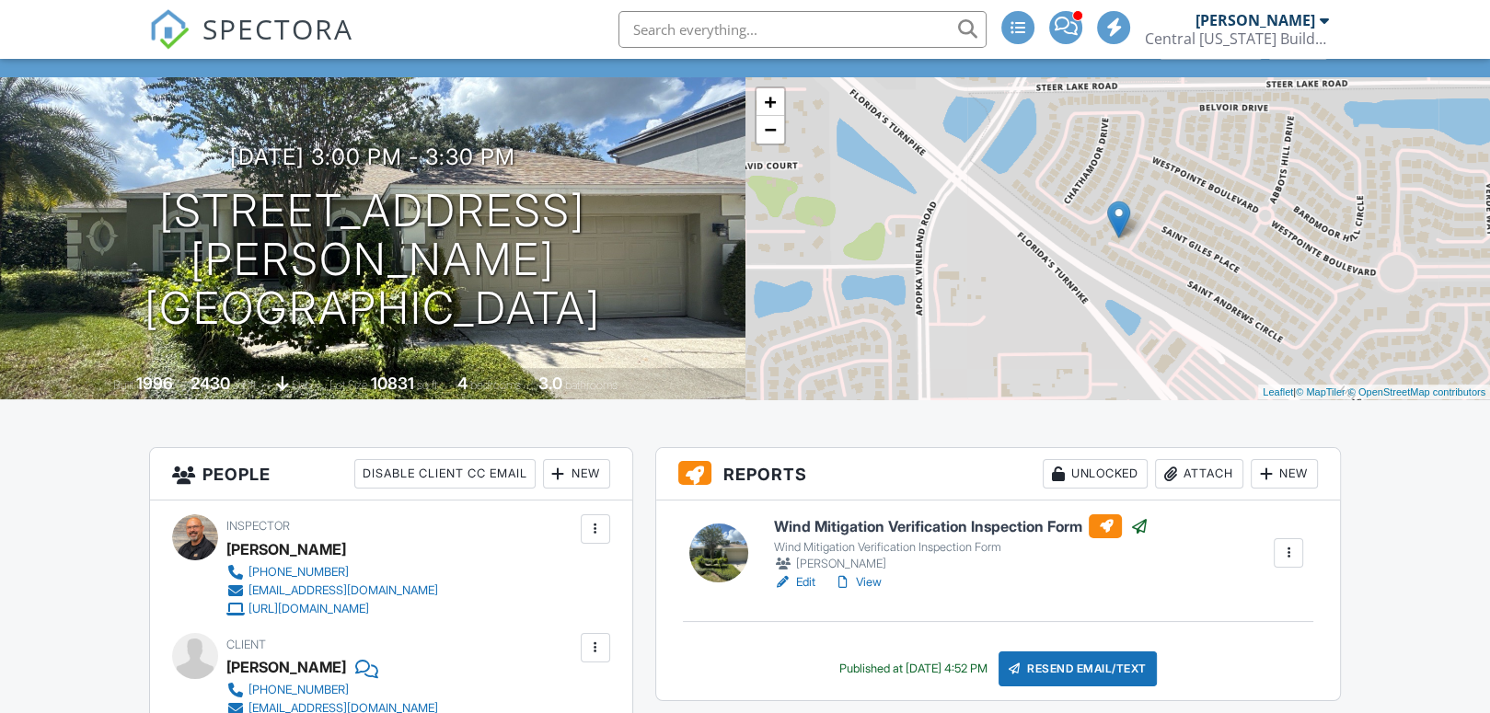
click at [871, 583] on link "View" at bounding box center [857, 582] width 48 height 18
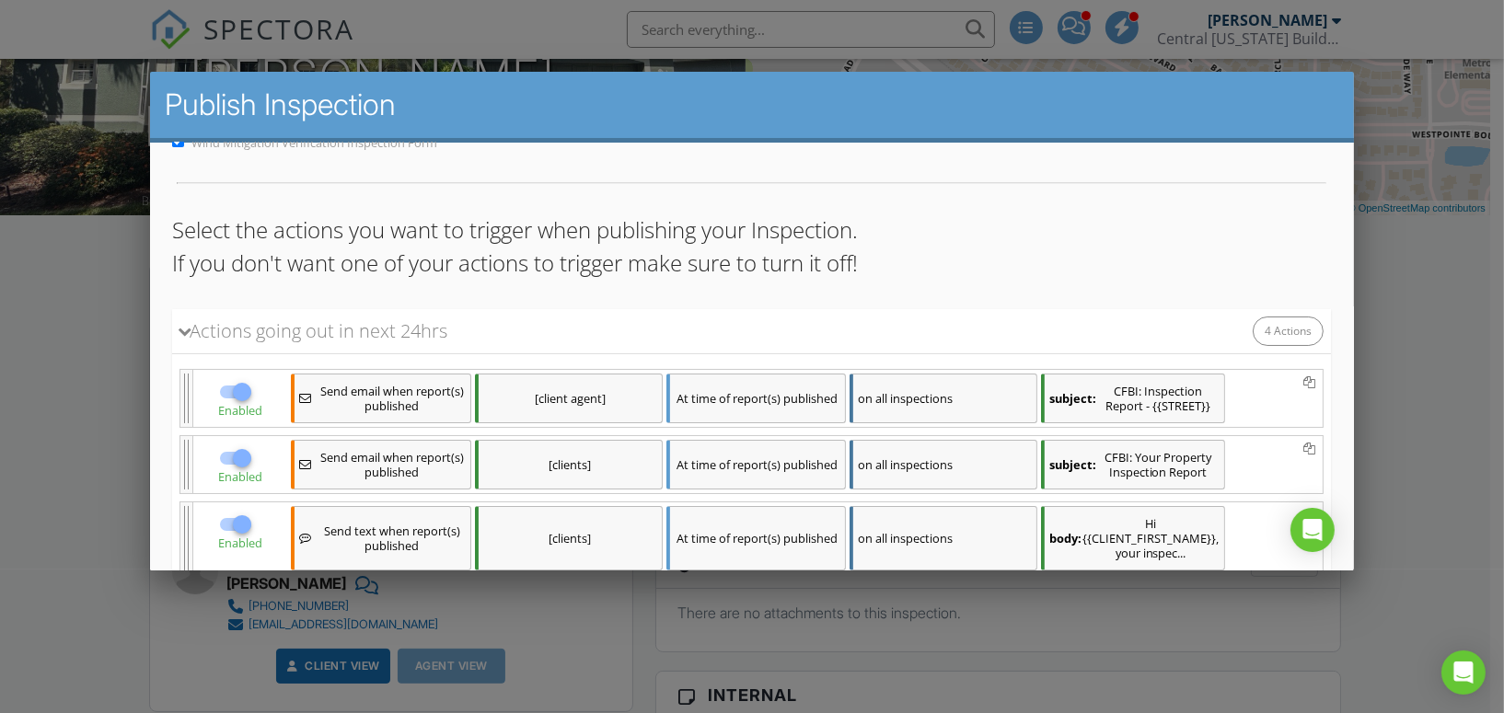
scroll to position [277, 0]
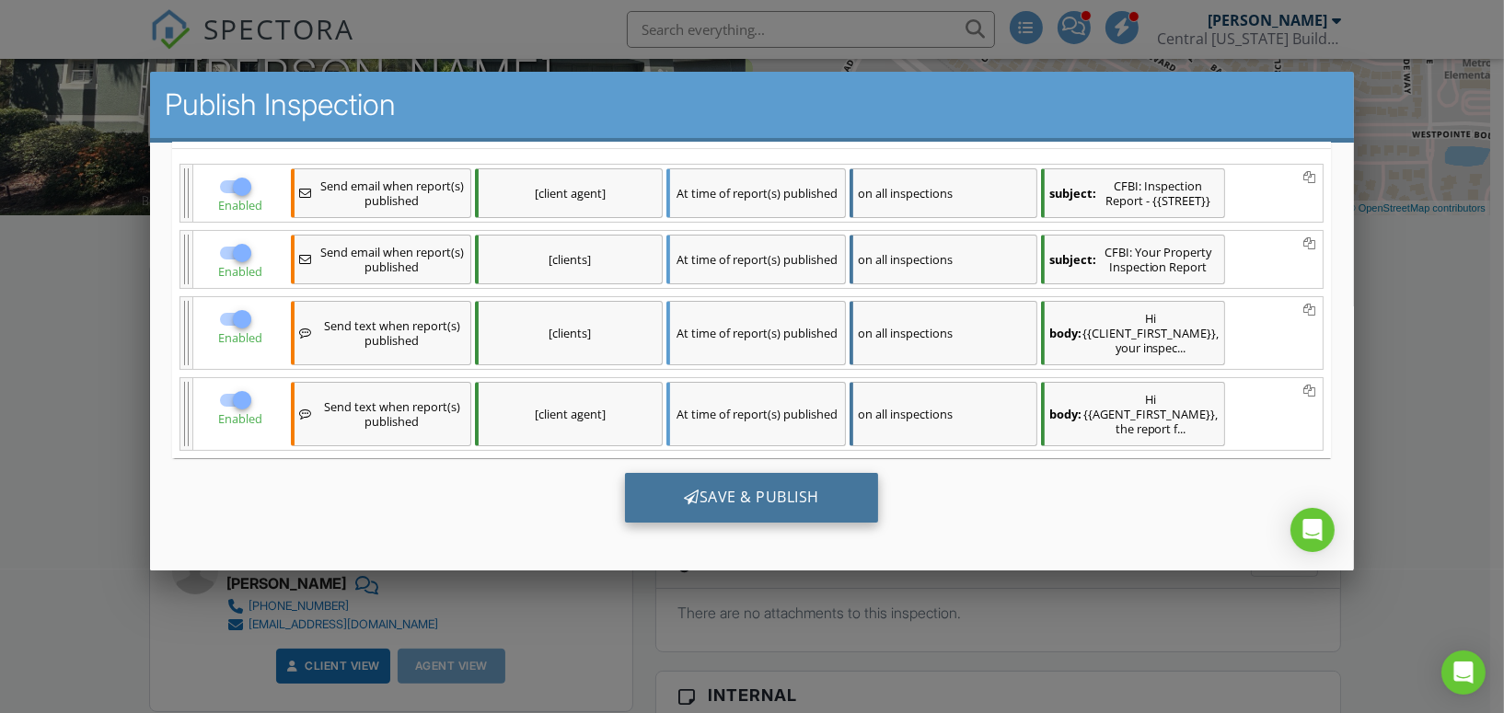
click at [730, 493] on div "Save & Publish" at bounding box center [751, 497] width 253 height 50
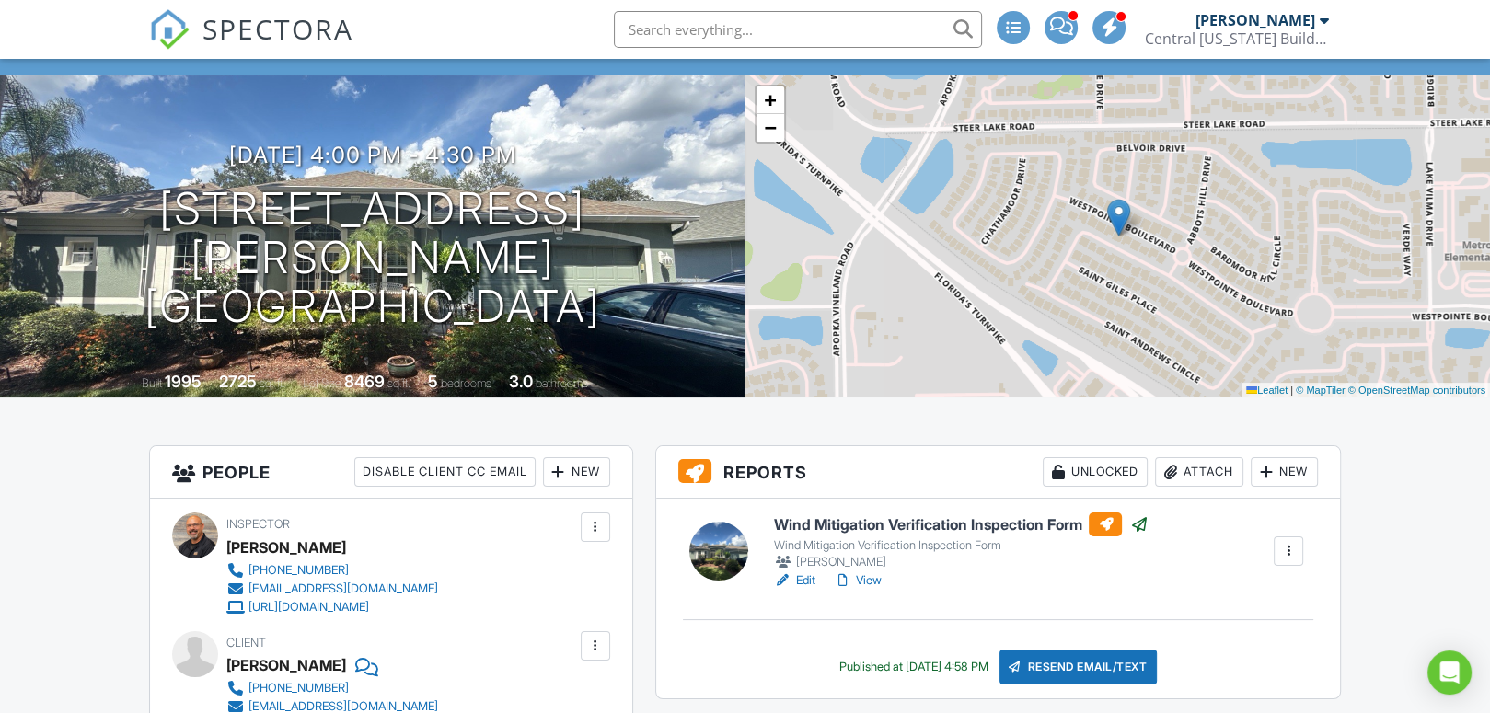
scroll to position [184, 0]
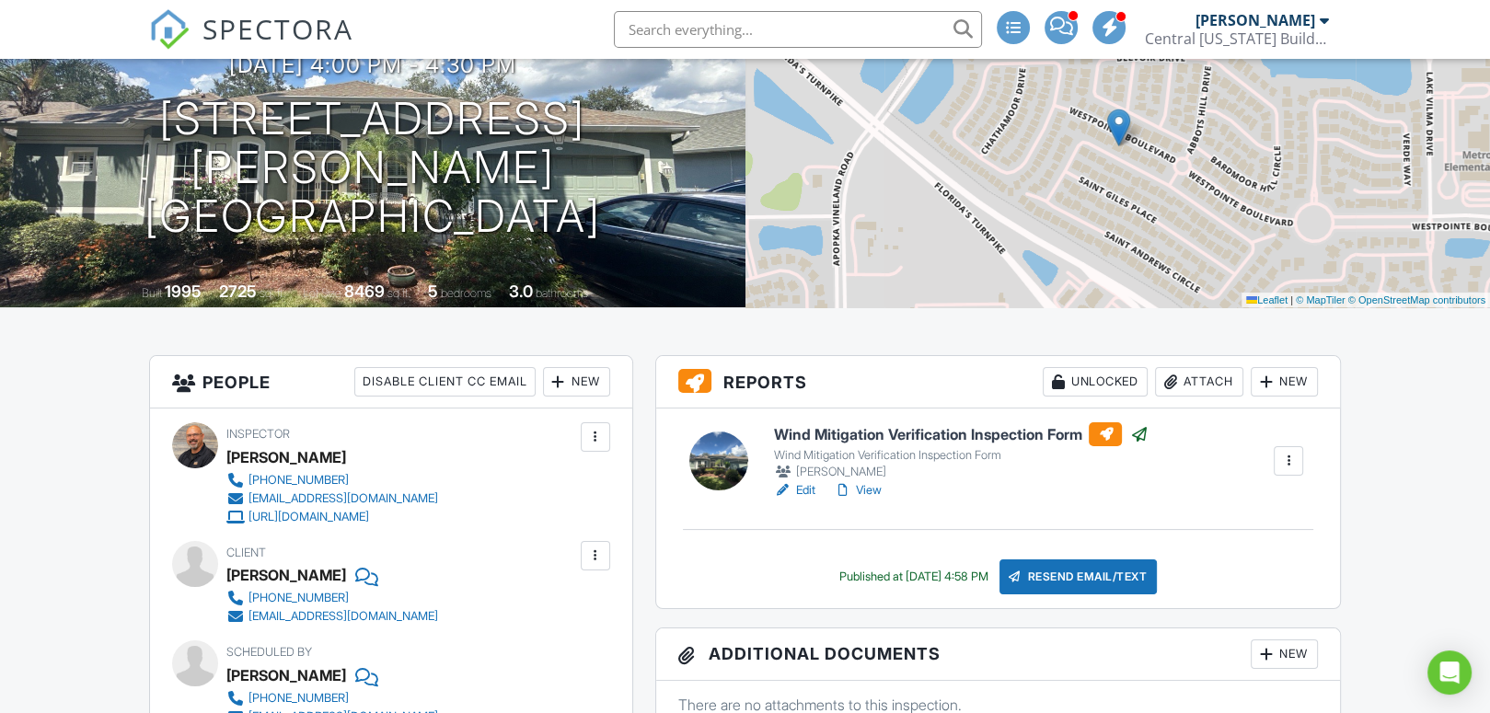
click at [899, 437] on h6 "Wind Mitigation Verification Inspection Form" at bounding box center [960, 434] width 375 height 24
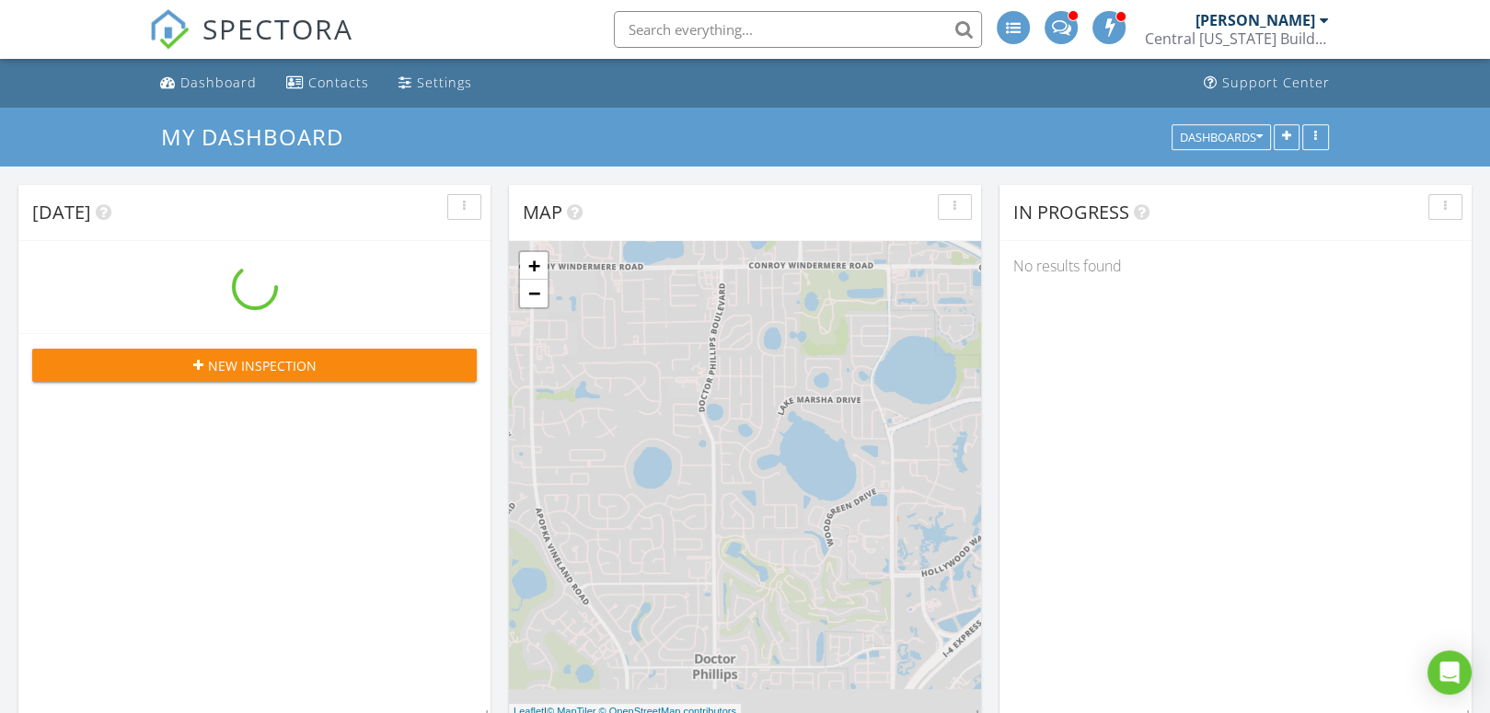
scroll to position [1518, 1518]
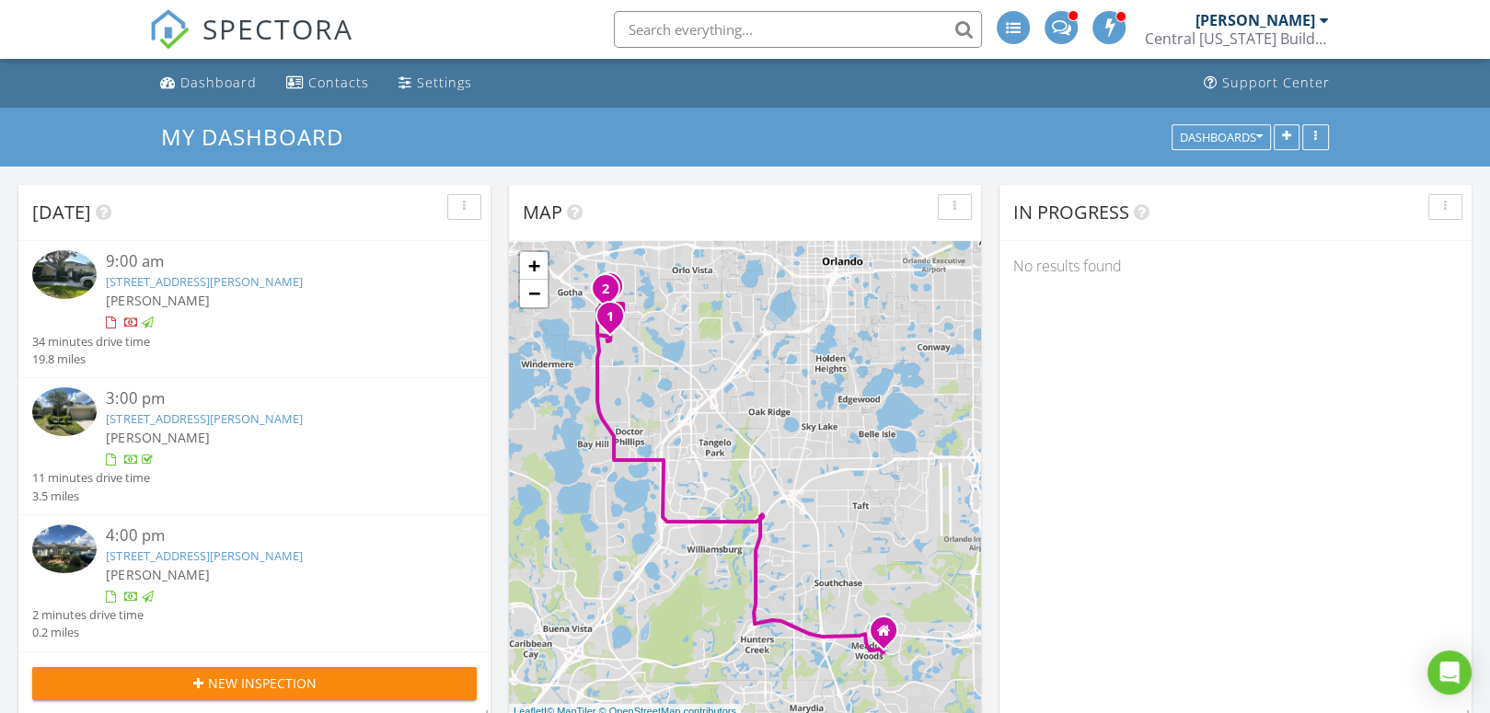
click at [75, 417] on img at bounding box center [64, 411] width 64 height 49
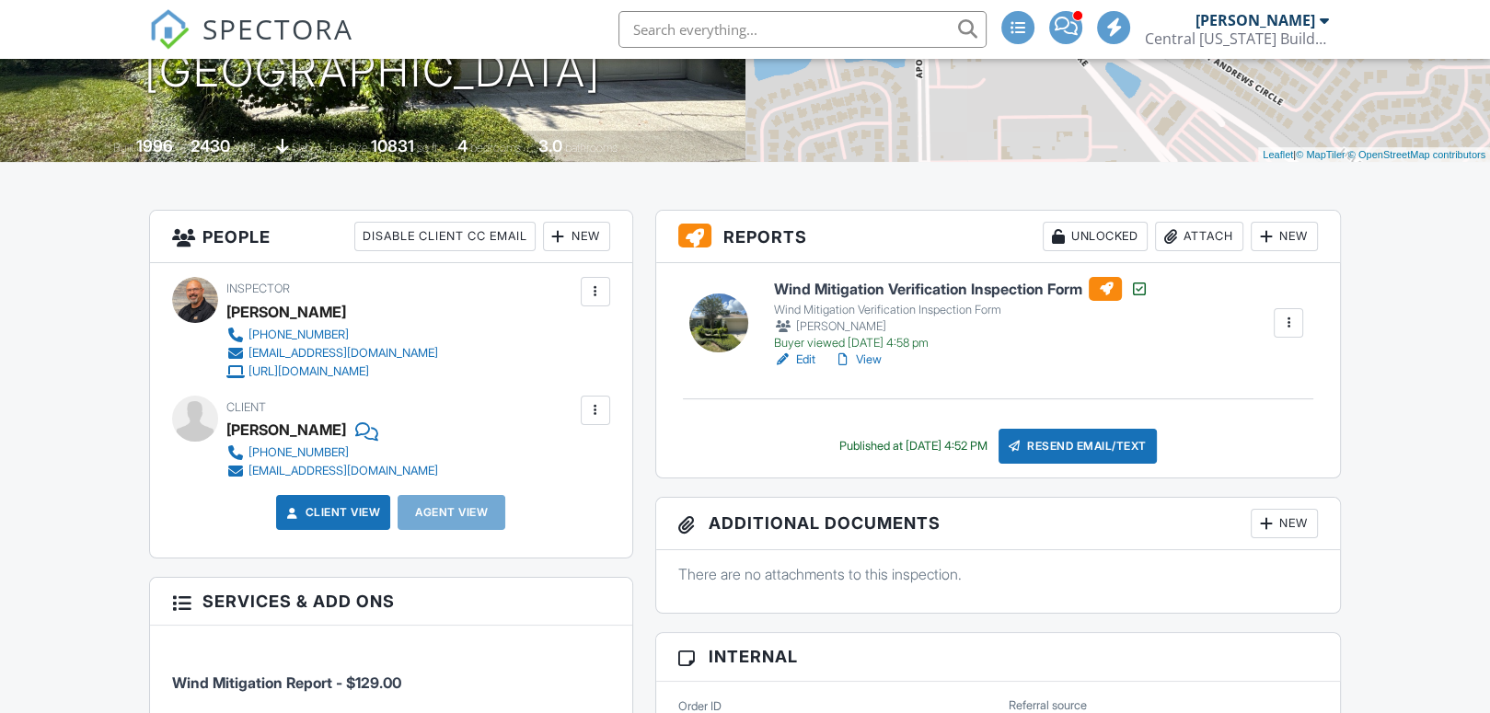
scroll to position [368, 0]
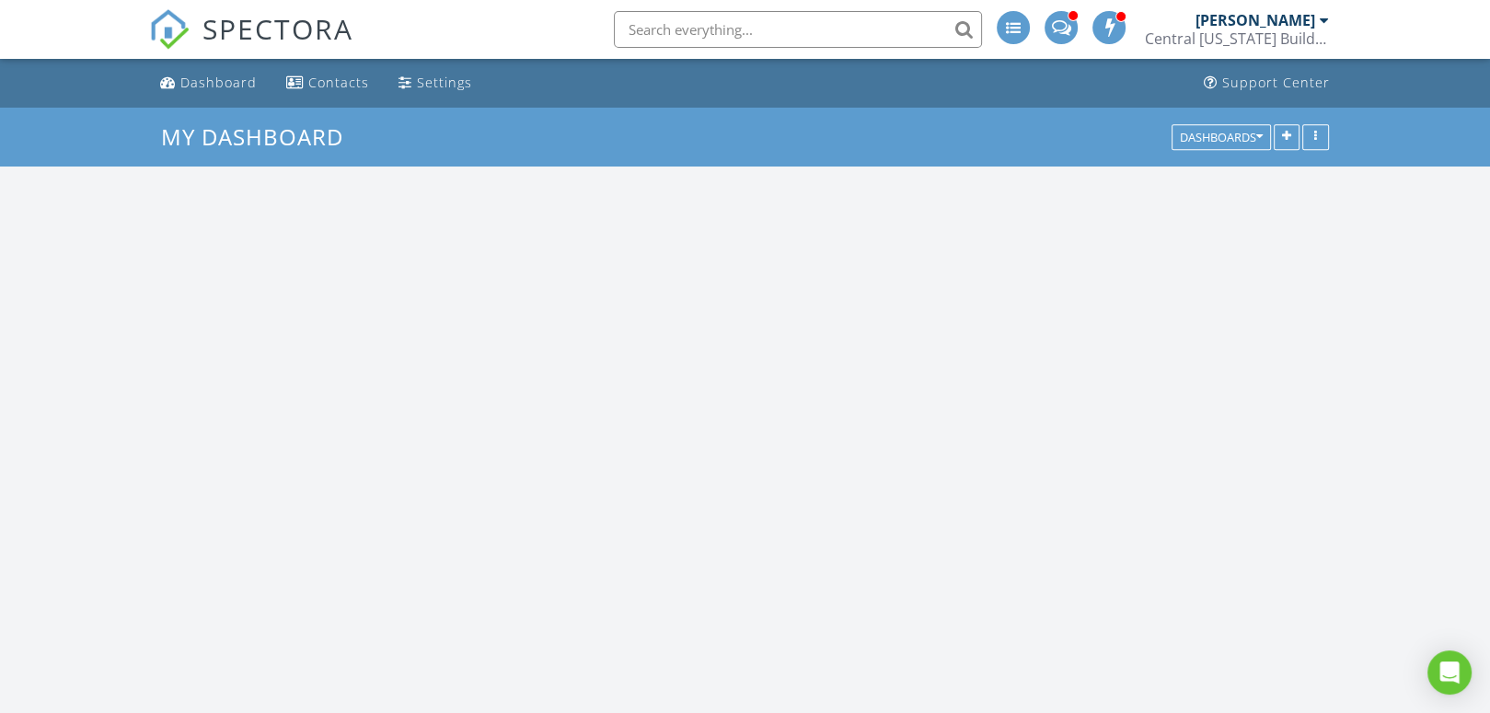
scroll to position [1518, 1518]
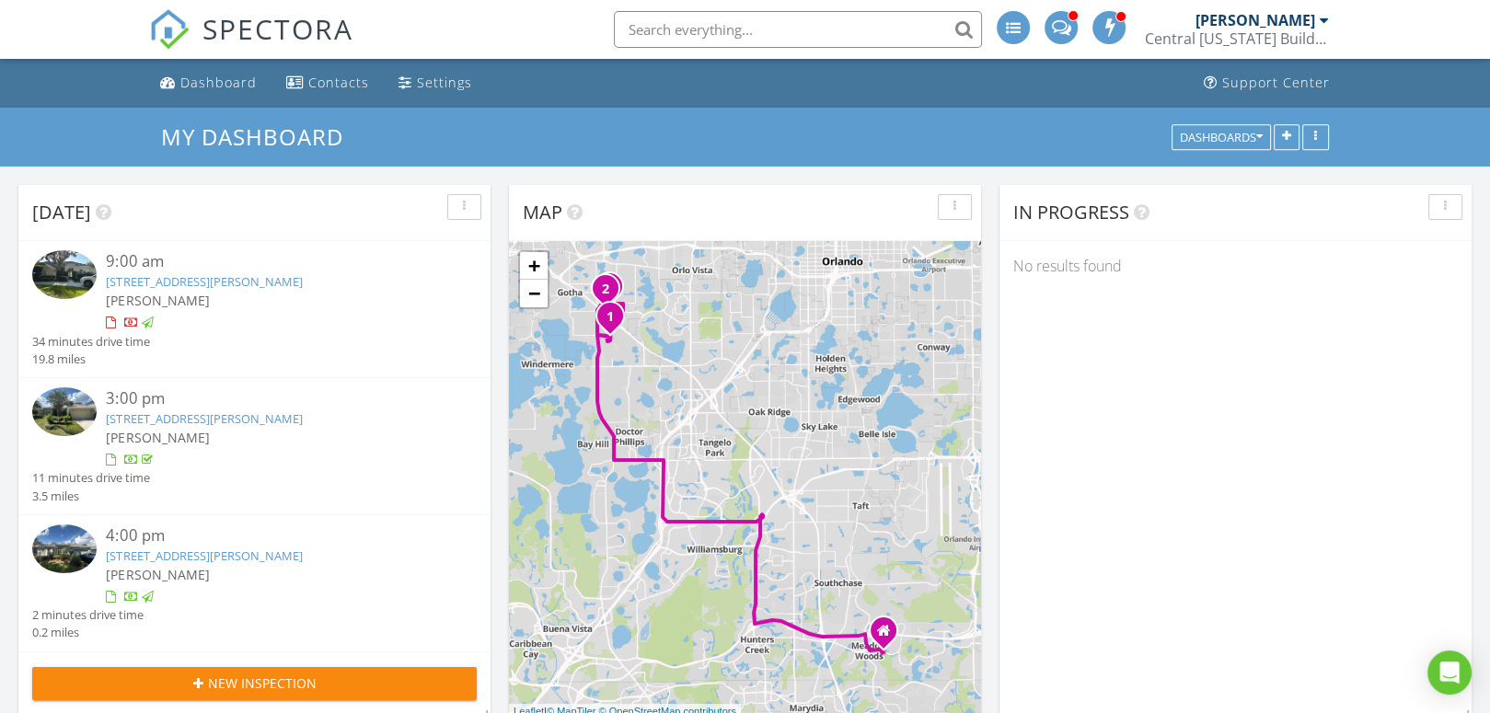
click at [69, 561] on img at bounding box center [64, 549] width 64 height 49
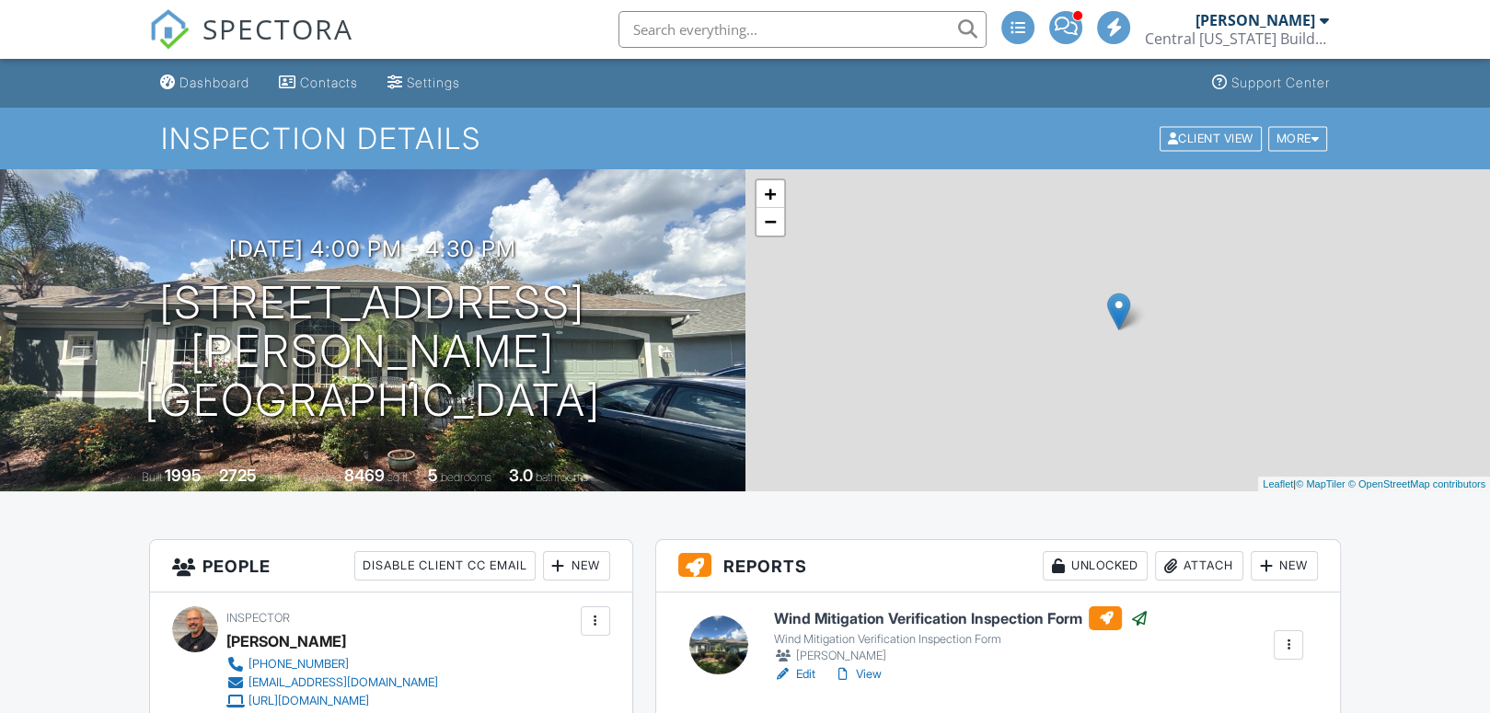
click at [875, 675] on link "View" at bounding box center [857, 674] width 48 height 18
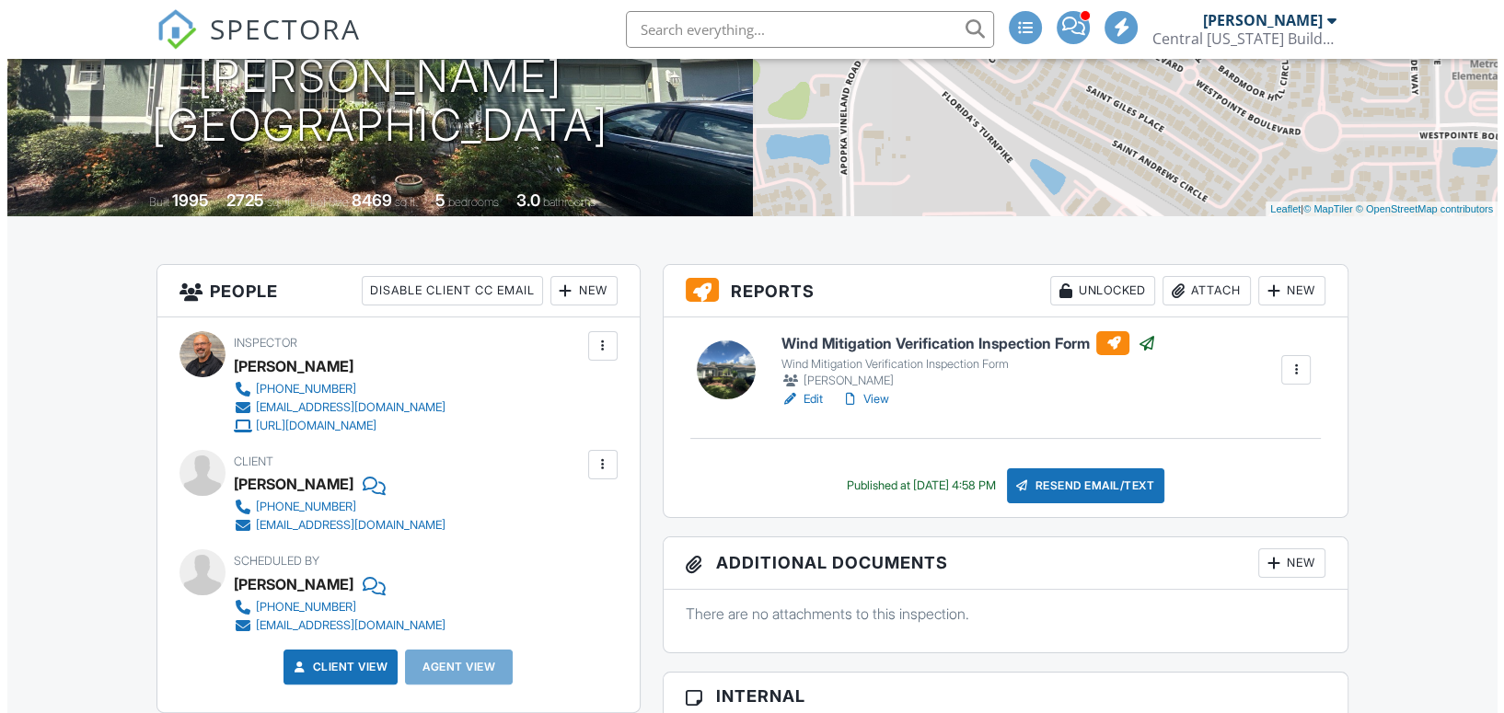
scroll to position [276, 0]
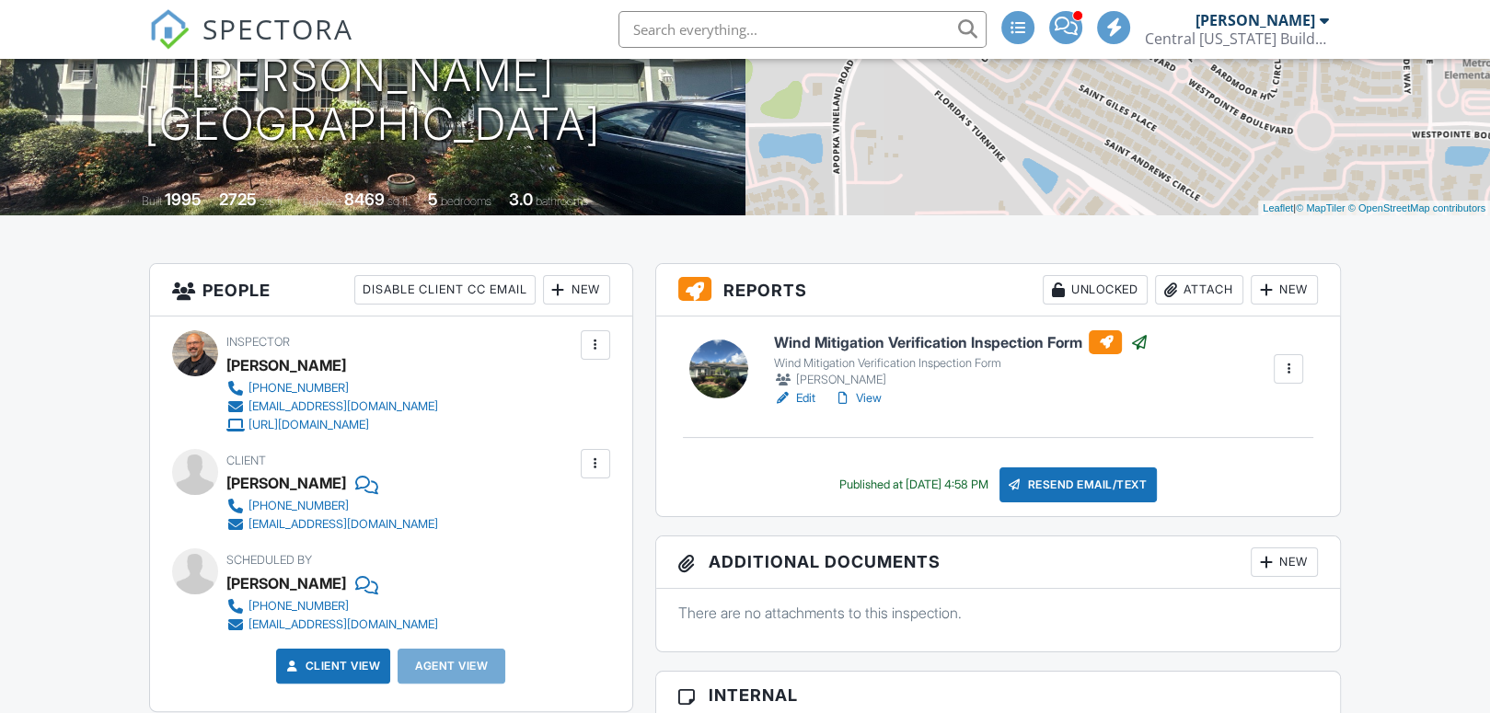
click at [1090, 480] on div "Resend Email/Text" at bounding box center [1078, 484] width 158 height 35
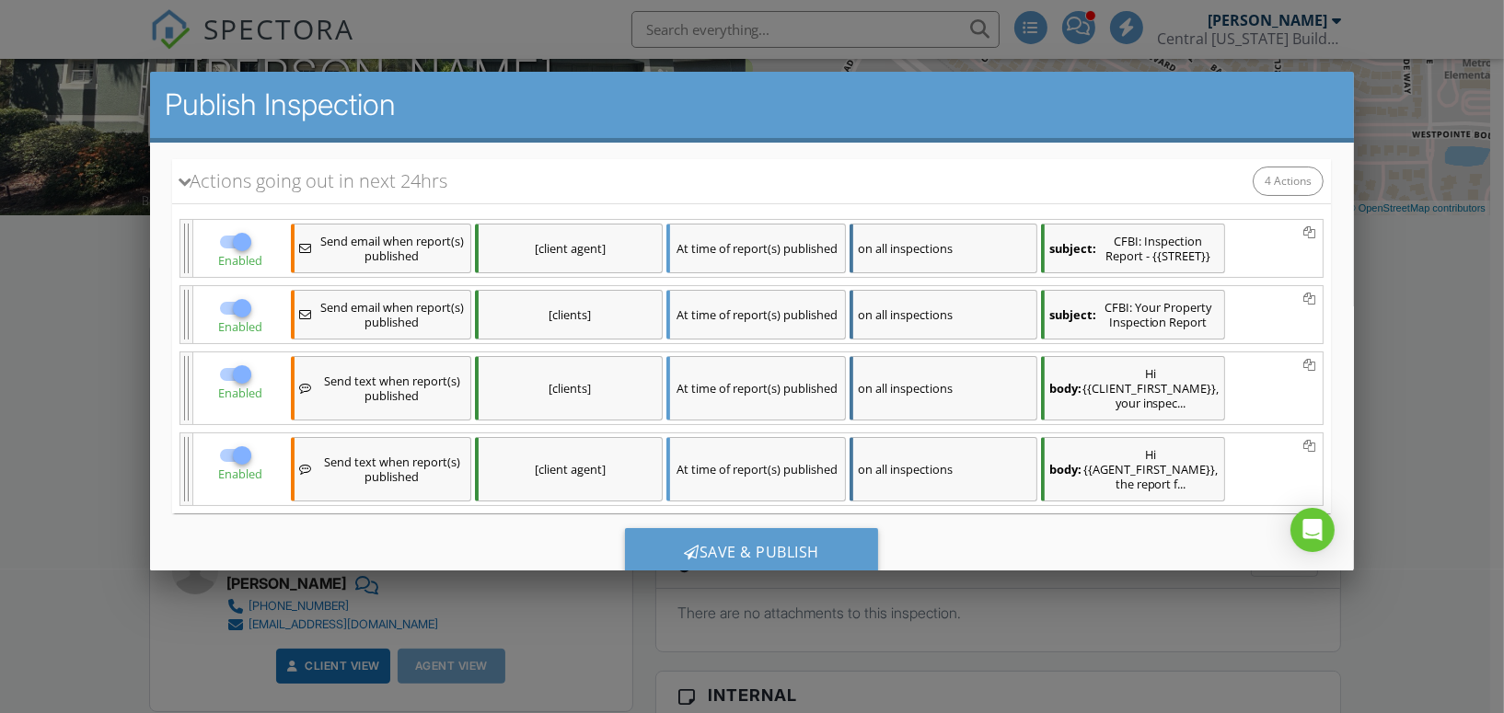
scroll to position [277, 0]
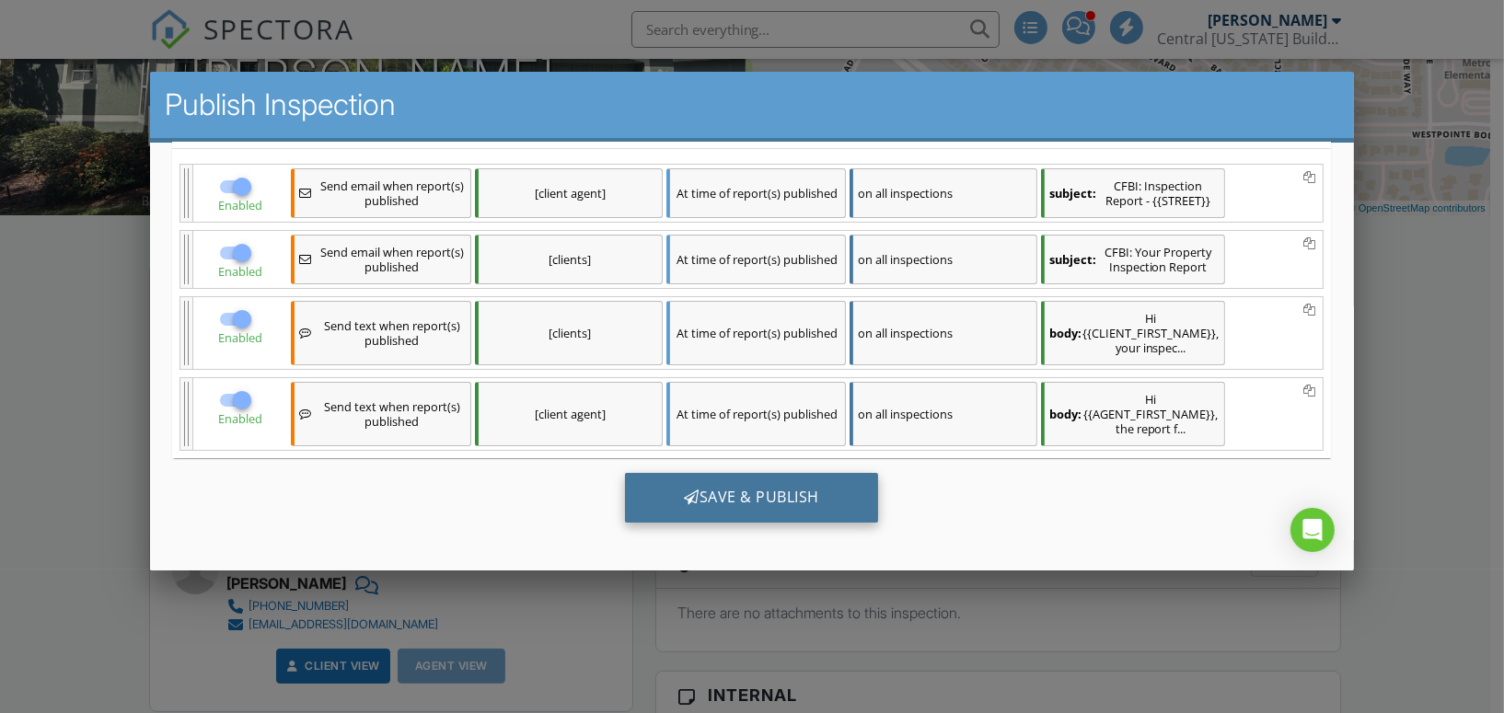
click at [718, 490] on div "Save & Publish" at bounding box center [751, 497] width 253 height 50
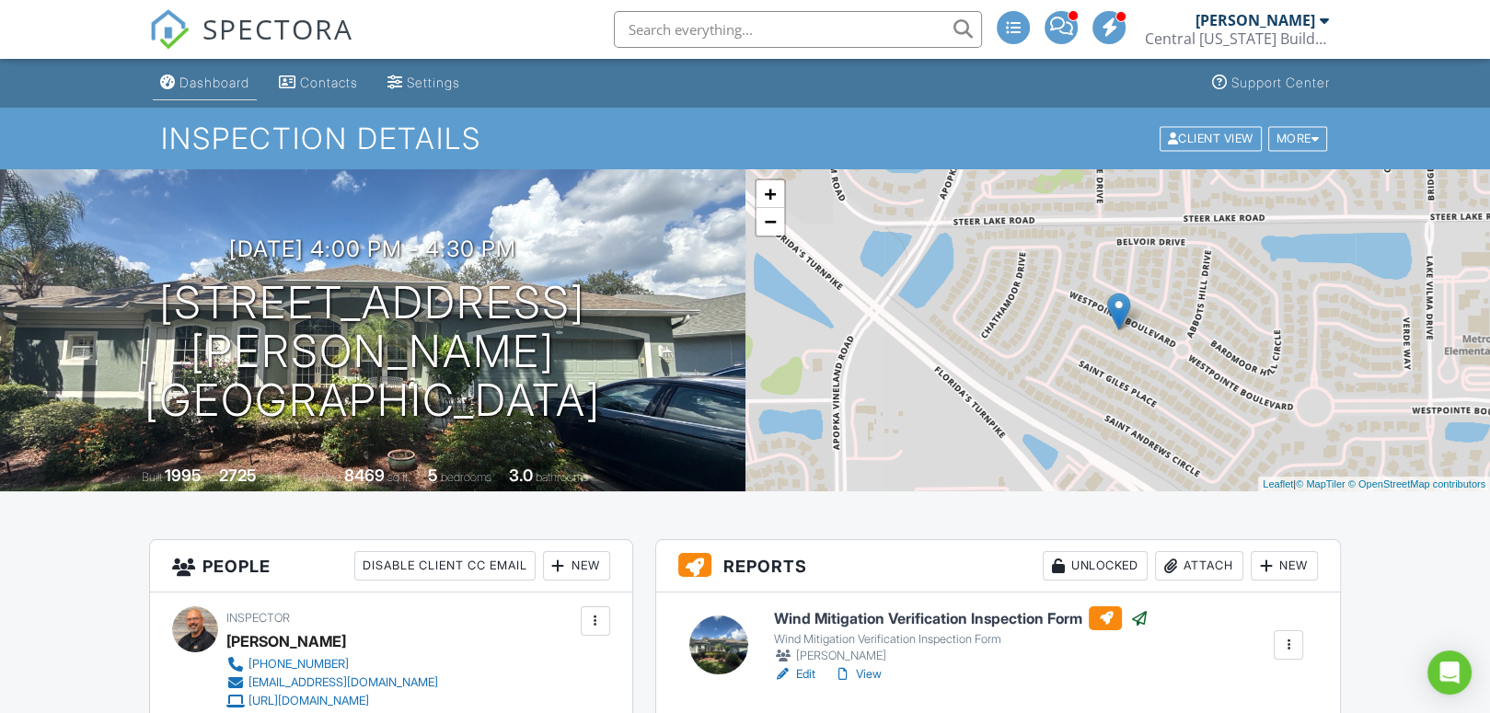
click at [222, 83] on div "Dashboard" at bounding box center [214, 83] width 70 height 16
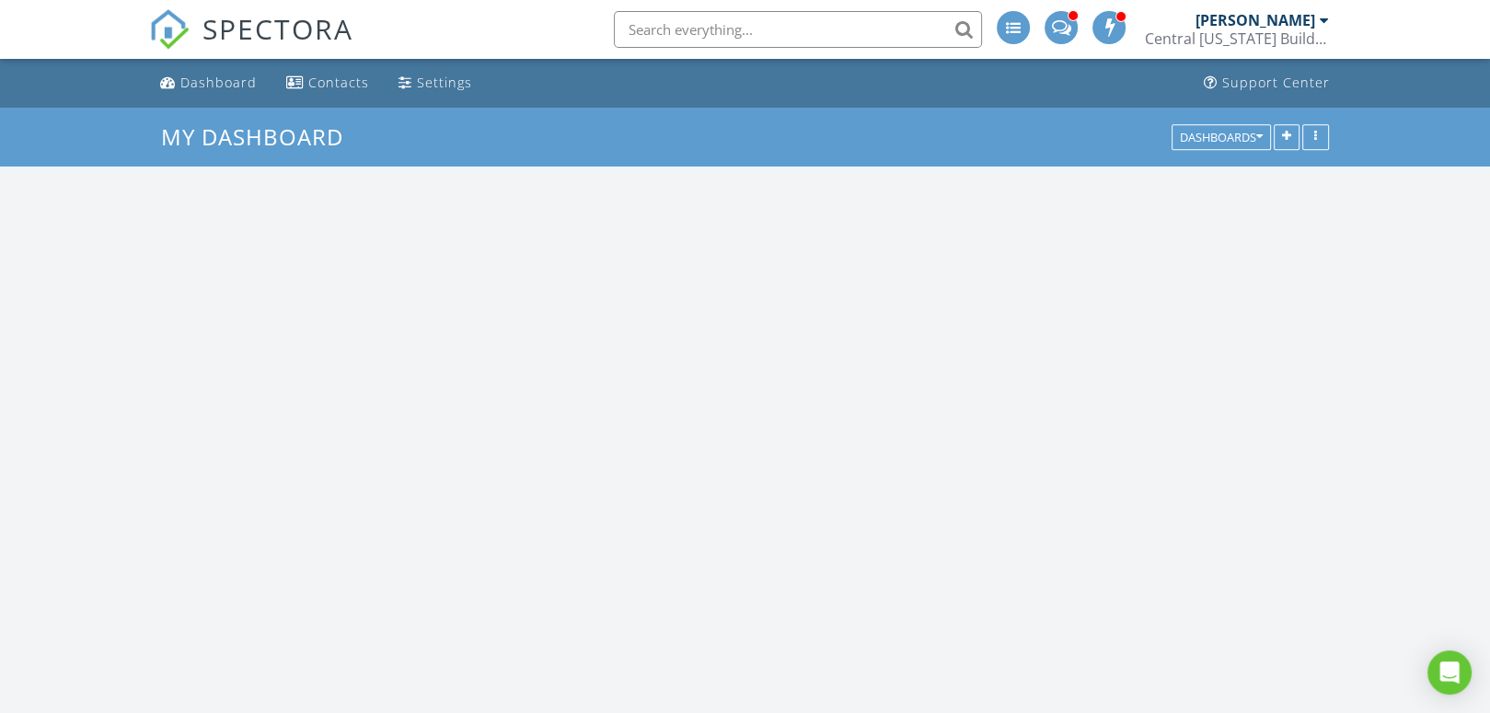
scroll to position [1518, 1518]
